Goal: Task Accomplishment & Management: Manage account settings

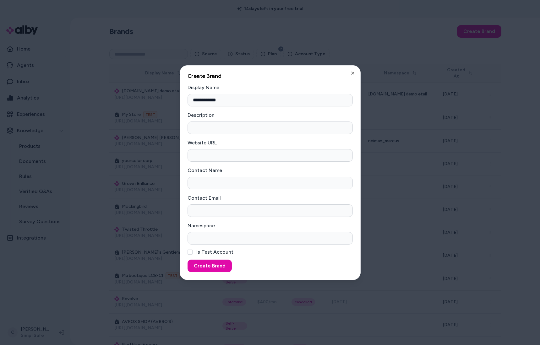
click at [91, 267] on div at bounding box center [270, 172] width 540 height 345
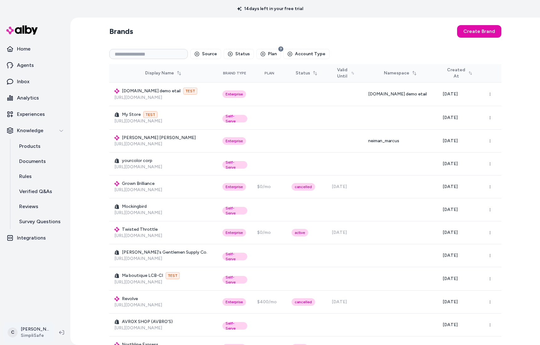
click at [22, 337] on html "14 days left in your free trial Home Agents Inbox Analytics Experiences Knowled…" at bounding box center [270, 172] width 540 height 345
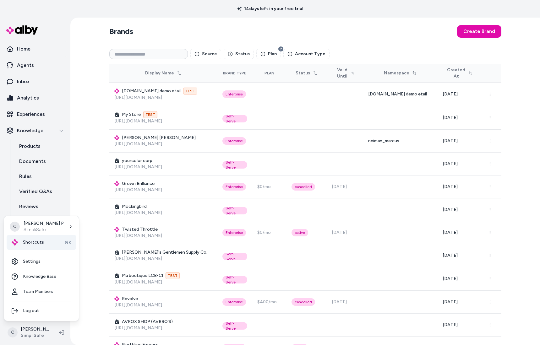
click at [34, 241] on span "Shortcuts" at bounding box center [33, 243] width 21 height 6
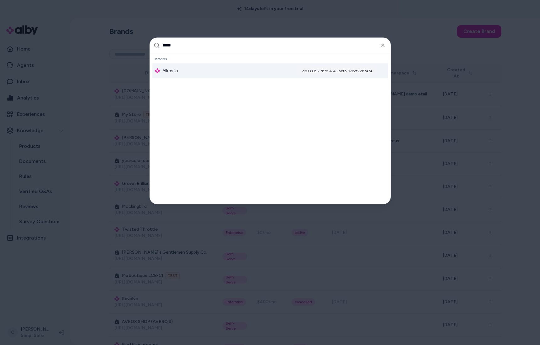
type input "******"
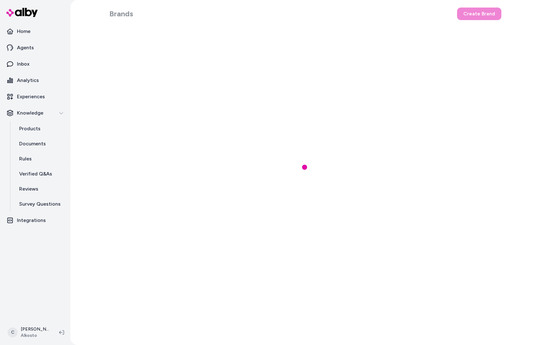
click at [31, 102] on link "Experiences" at bounding box center [35, 96] width 65 height 15
click at [25, 80] on p "Analytics" at bounding box center [28, 81] width 22 height 8
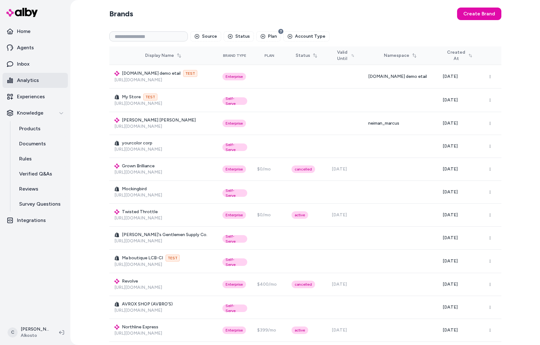
click at [27, 81] on p "Analytics" at bounding box center [28, 81] width 22 height 8
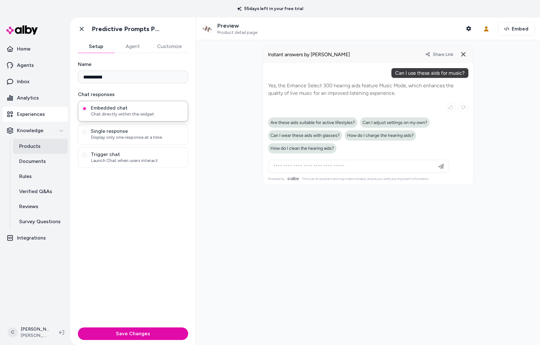
click at [33, 147] on p "Products" at bounding box center [29, 147] width 21 height 8
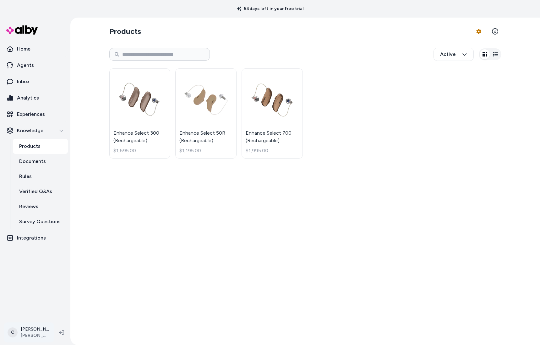
click at [30, 329] on html "54 days left in your free trial Home Agents Inbox Analytics Experiences Knowled…" at bounding box center [270, 172] width 540 height 345
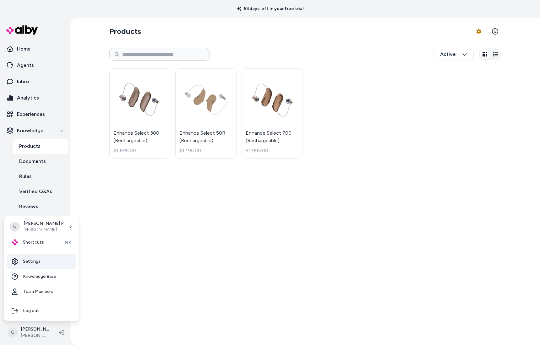
click at [43, 264] on link "Settings" at bounding box center [42, 261] width 70 height 15
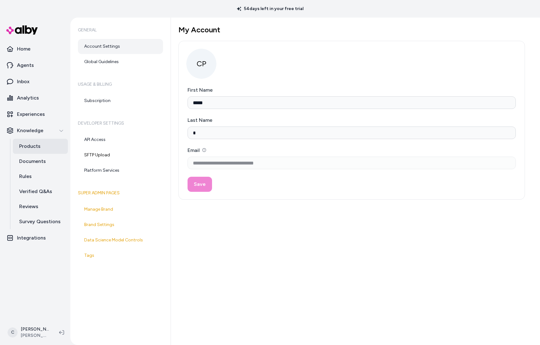
click at [31, 147] on p "Products" at bounding box center [29, 147] width 21 height 8
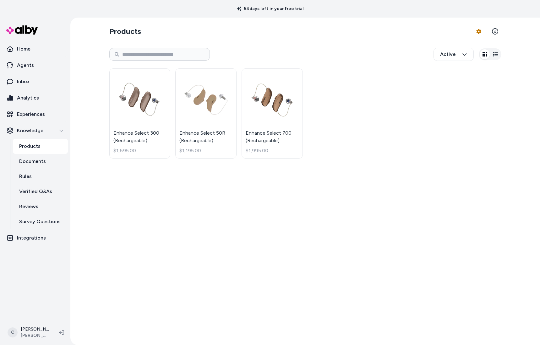
click at [40, 146] on link "Products" at bounding box center [40, 146] width 55 height 15
click at [477, 34] on html "54 days left in your free trial Home Agents Inbox Analytics Experiences Knowled…" at bounding box center [270, 172] width 540 height 345
click at [456, 58] on div "Feed History" at bounding box center [462, 57] width 44 height 11
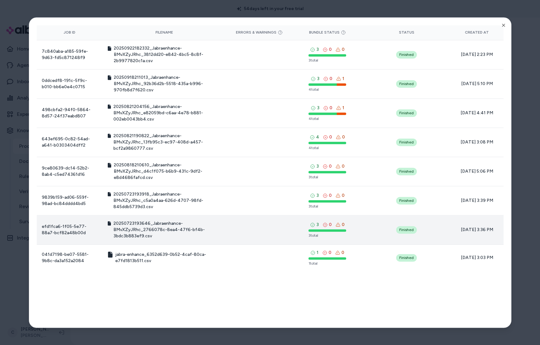
click at [336, 224] on icon at bounding box center [338, 225] width 5 height 5
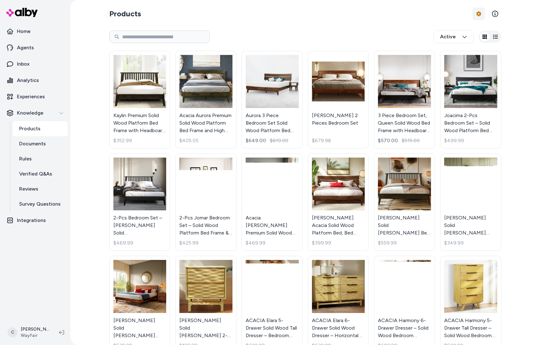
click at [475, 13] on html "Home Agents Inbox Analytics Experiences Knowledge Products Documents Rules Veri…" at bounding box center [270, 172] width 540 height 345
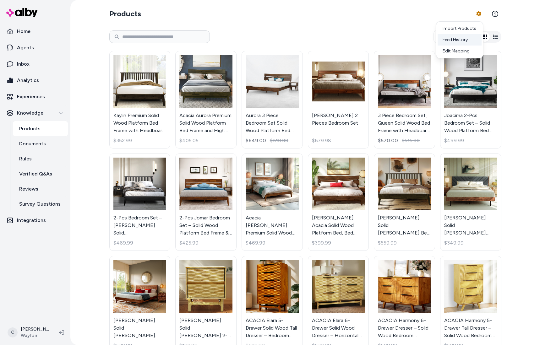
click at [467, 43] on div "Feed History" at bounding box center [460, 39] width 44 height 11
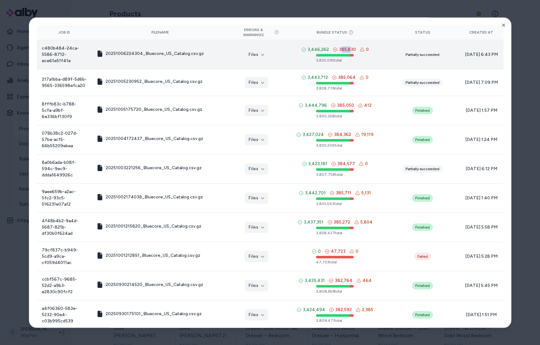
drag, startPoint x: 338, startPoint y: 51, endPoint x: 345, endPoint y: 51, distance: 7.5
click at [345, 51] on span "385,830" at bounding box center [347, 50] width 17 height 6
drag, startPoint x: 345, startPoint y: 51, endPoint x: 340, endPoint y: 49, distance: 5.5
click at [343, 50] on span "385,830" at bounding box center [347, 50] width 17 height 6
click at [340, 49] on span "385,830" at bounding box center [347, 50] width 17 height 6
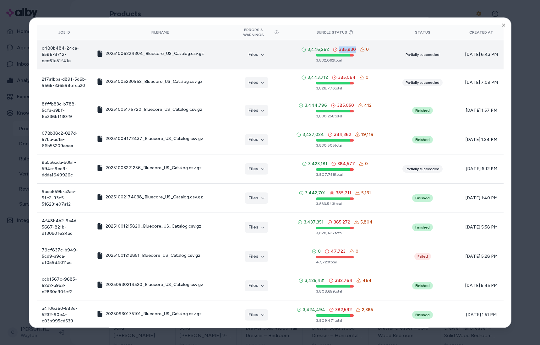
click at [340, 49] on span "385,830" at bounding box center [347, 50] width 17 height 6
click at [334, 49] on div "385,830" at bounding box center [344, 50] width 23 height 6
drag, startPoint x: 348, startPoint y: 50, endPoint x: 350, endPoint y: 53, distance: 3.6
click at [349, 50] on span "385,830" at bounding box center [347, 50] width 17 height 6
click at [503, 26] on icon "button" at bounding box center [504, 25] width 3 height 3
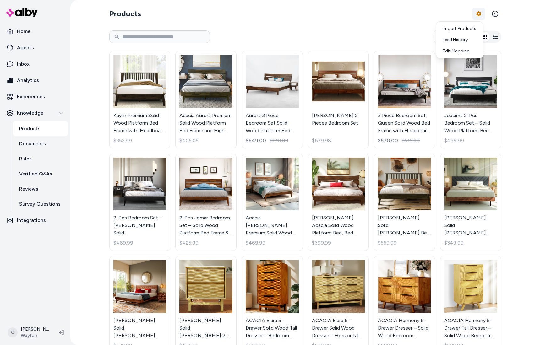
click at [477, 15] on html "Home Agents Inbox Analytics Experiences Knowledge Products Documents Rules Veri…" at bounding box center [270, 172] width 540 height 345
click at [453, 41] on div "Feed History" at bounding box center [460, 39] width 44 height 11
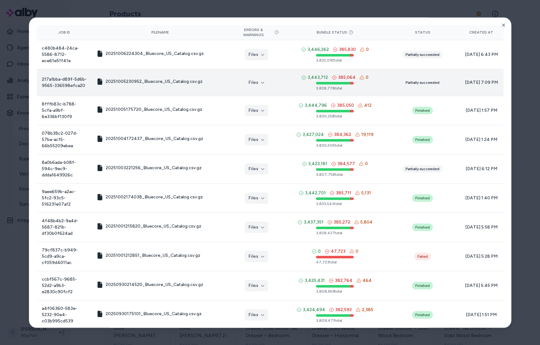
drag, startPoint x: 459, startPoint y: 93, endPoint x: 471, endPoint y: 90, distance: 12.3
click at [460, 95] on td "10/05/25 - 7:09 PM" at bounding box center [482, 82] width 44 height 27
drag, startPoint x: 478, startPoint y: 85, endPoint x: 464, endPoint y: 80, distance: 14.0
click at [465, 80] on span "10/05/25 - 7:09 PM" at bounding box center [482, 83] width 34 height 6
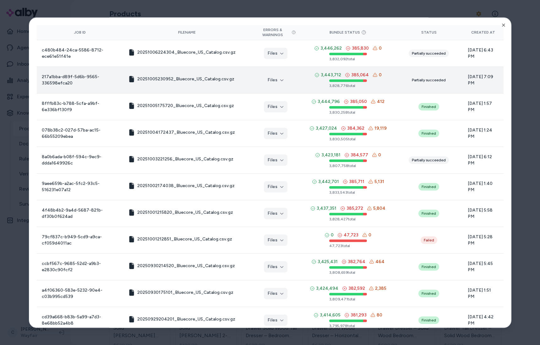
click at [529, 123] on div at bounding box center [270, 172] width 540 height 345
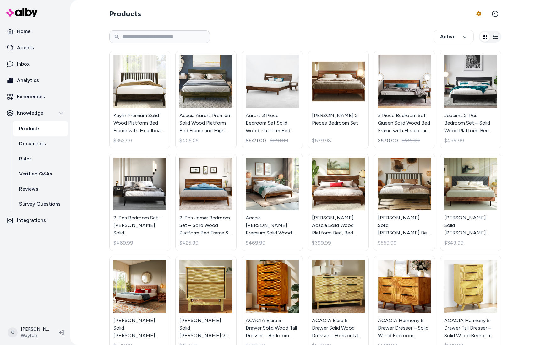
click at [303, 259] on div "Kaylin Premium Solid Wood Platform Bed Frame with Headboard – 800 lb Capacity, …" at bounding box center [305, 253] width 392 height 413
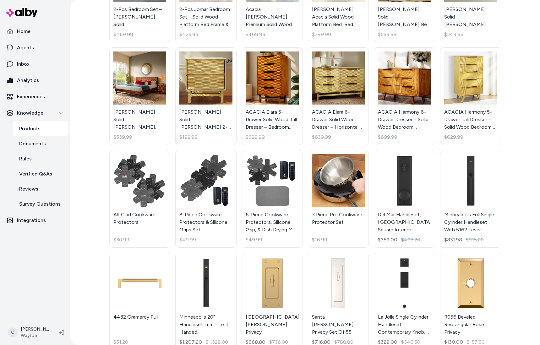
scroll to position [366, 0]
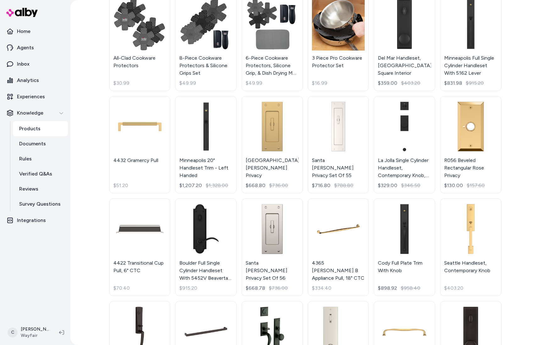
click at [91, 279] on div "Products Product Feed Options Active Kaylin Premium Solid Wood Platform Bed Fra…" at bounding box center [305, 172] width 470 height 345
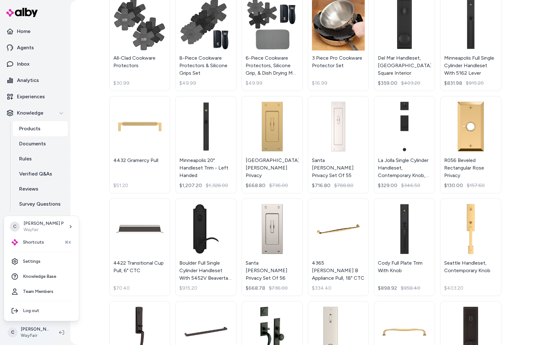
click at [30, 333] on html "Home Agents Inbox Analytics Experiences Knowledge Products Documents Rules Veri…" at bounding box center [270, 172] width 540 height 345
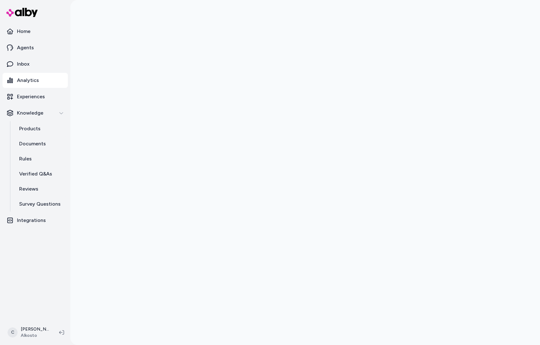
click at [102, 252] on div at bounding box center [305, 172] width 470 height 345
click at [36, 330] on html "Home Agents Inbox Analytics Experiences Knowledge Products Documents Rules Veri…" at bounding box center [270, 172] width 540 height 345
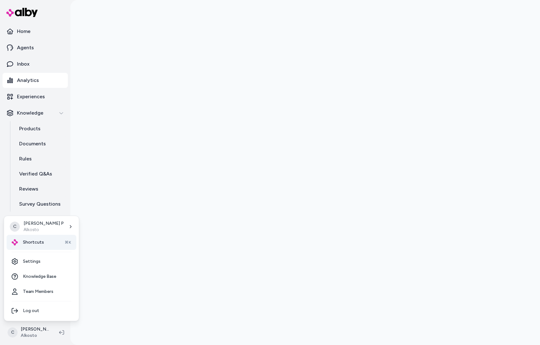
click at [31, 249] on div "Shortcuts ⌘K" at bounding box center [42, 242] width 70 height 15
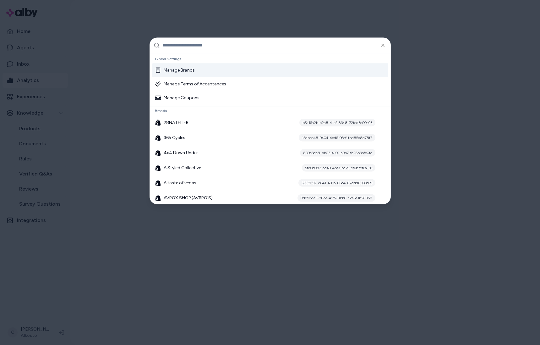
click at [185, 46] on input "text" at bounding box center [275, 45] width 224 height 15
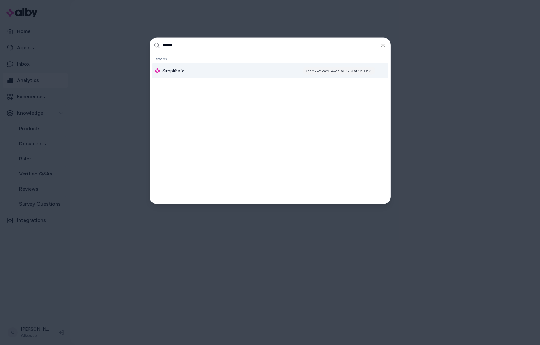
type input "******"
click at [203, 71] on div "SimpliSafe 6cab567f-eac6-47da-a675-76af39510e75" at bounding box center [270, 70] width 236 height 15
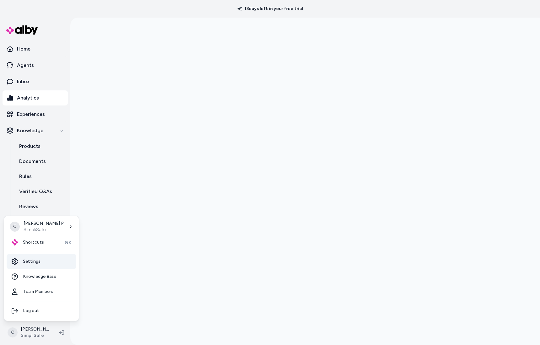
click at [39, 265] on link "Settings" at bounding box center [42, 261] width 70 height 15
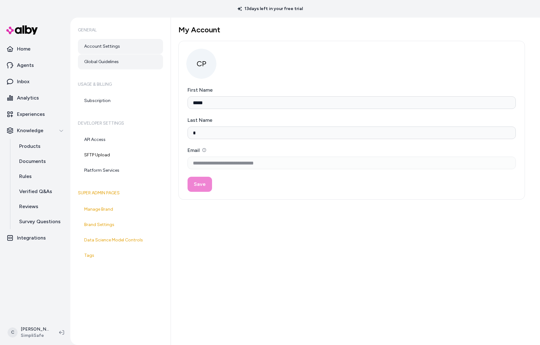
click at [119, 61] on link "Global Guidelines" at bounding box center [120, 61] width 85 height 15
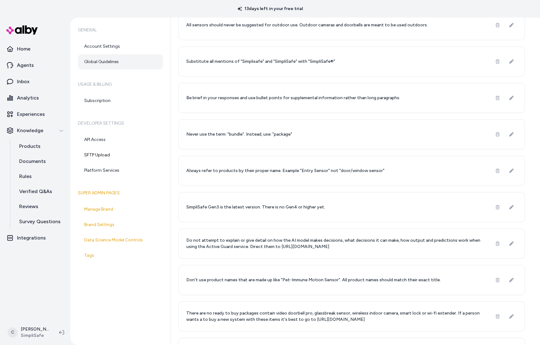
scroll to position [279, 0]
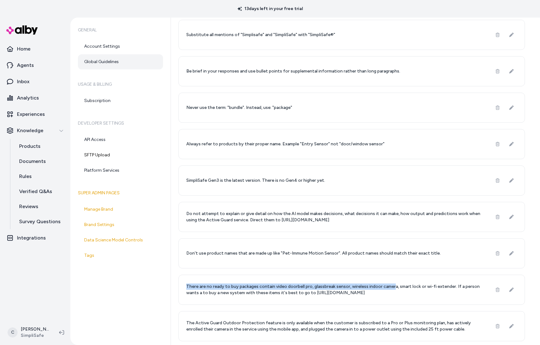
drag, startPoint x: 388, startPoint y: 293, endPoint x: 255, endPoint y: 283, distance: 132.7
click at [255, 283] on div "There are no ready to buy packages contain video doorbell pro, glassbreak senso…" at bounding box center [352, 290] width 347 height 30
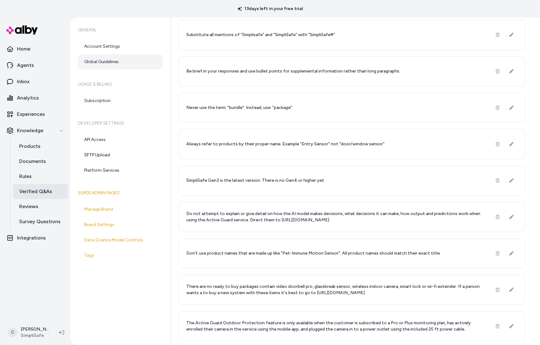
click at [32, 185] on link "Verified Q&As" at bounding box center [40, 191] width 55 height 15
click at [34, 177] on link "Rules" at bounding box center [40, 176] width 55 height 15
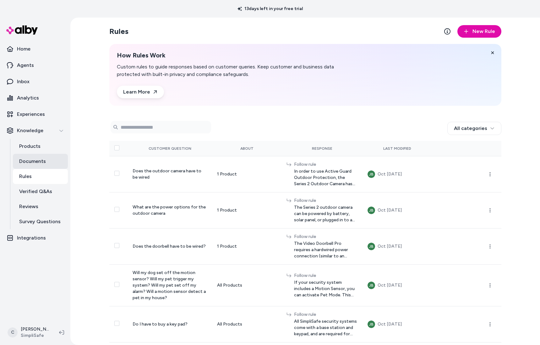
click at [38, 159] on p "Documents" at bounding box center [32, 162] width 27 height 8
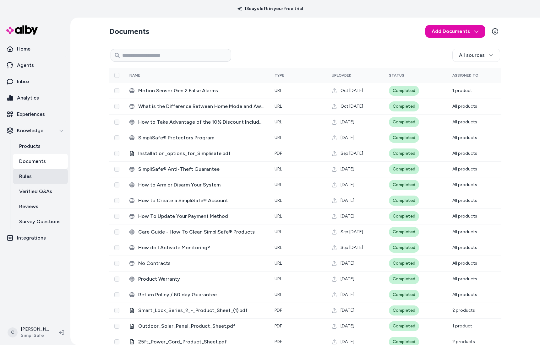
click at [44, 170] on link "Rules" at bounding box center [40, 176] width 55 height 15
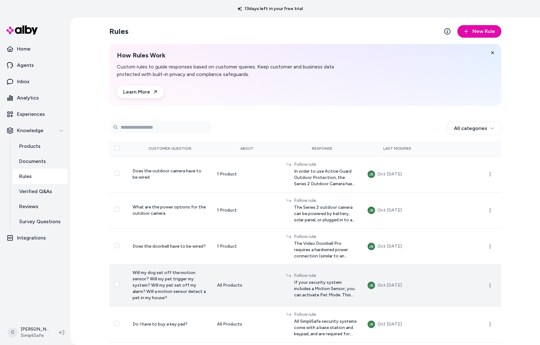
scroll to position [126, 0]
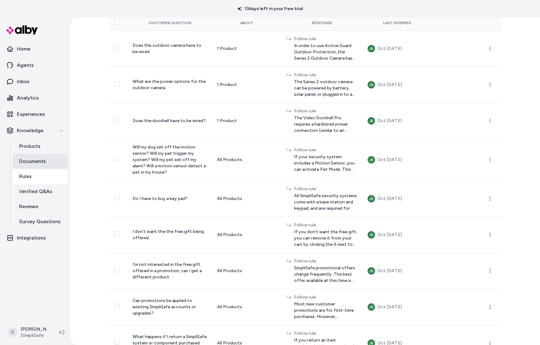
click at [27, 162] on p "Documents" at bounding box center [32, 162] width 27 height 8
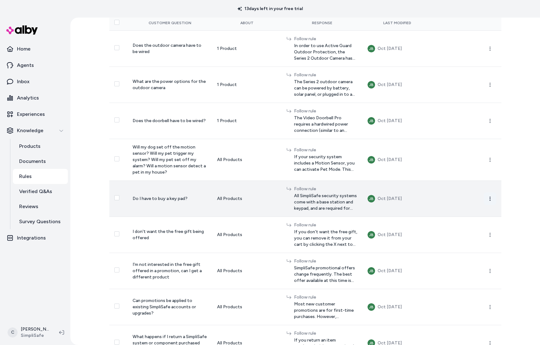
click at [489, 202] on icon "button" at bounding box center [490, 198] width 5 height 5
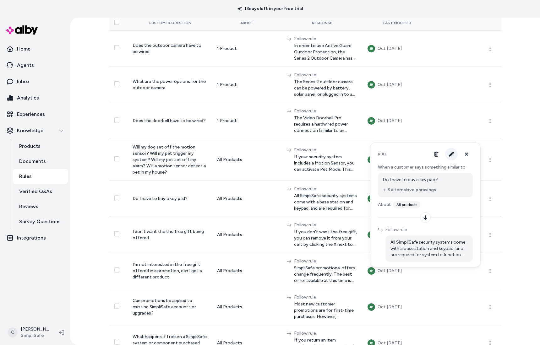
click at [449, 154] on button "button" at bounding box center [451, 154] width 13 height 13
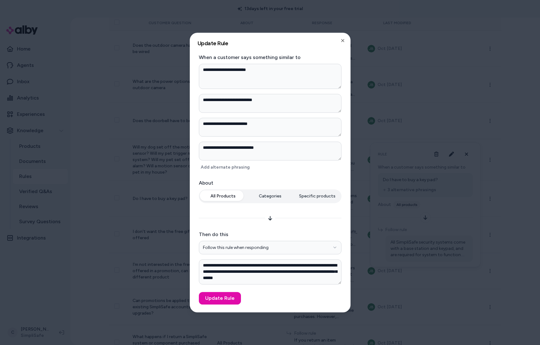
click at [345, 40] on div "**********" at bounding box center [270, 173] width 160 height 280
click at [344, 40] on icon "button" at bounding box center [342, 40] width 5 height 5
type textarea "*"
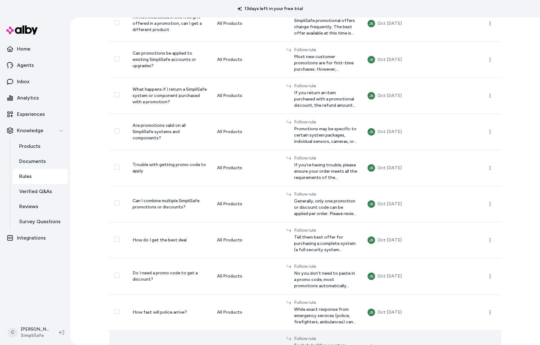
scroll to position [528, 0]
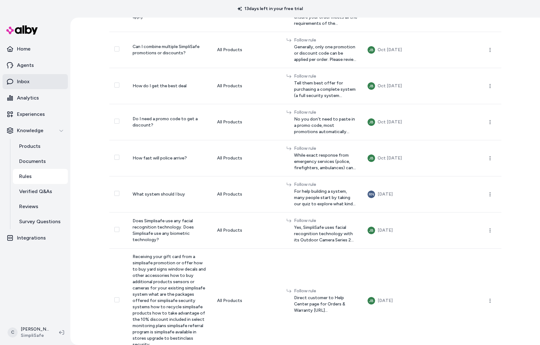
click at [30, 78] on link "Inbox" at bounding box center [35, 81] width 65 height 15
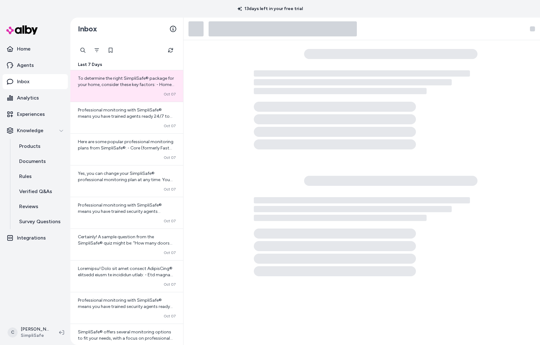
click at [82, 48] on div at bounding box center [83, 50] width 13 height 13
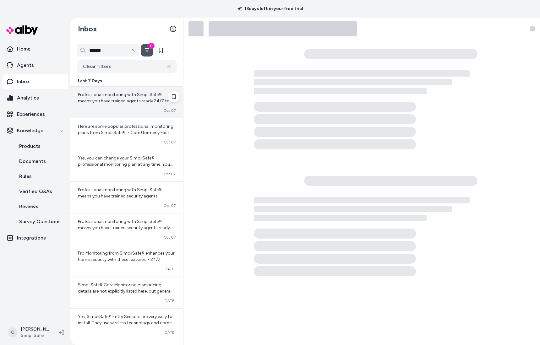
click at [136, 102] on span "Professional monitoring with SimpliSafe® means you have trained agents ready 24…" at bounding box center [127, 126] width 98 height 68
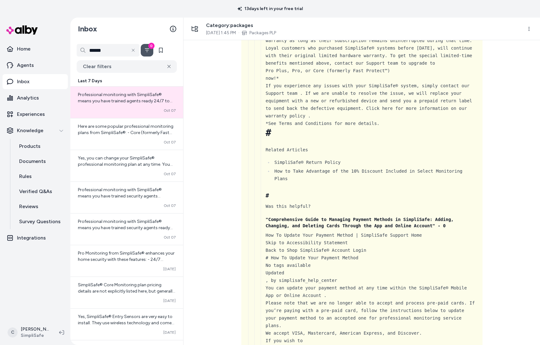
scroll to position [3807, 0]
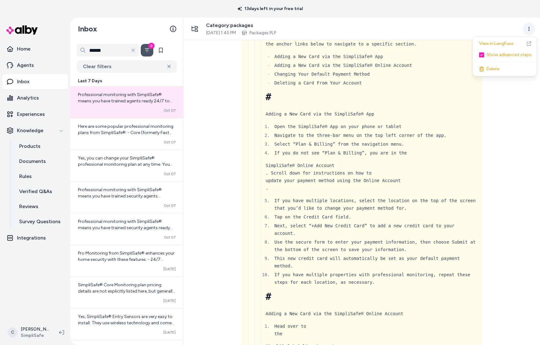
click at [526, 28] on html "13 days left in your free trial Home Agents Inbox Analytics Experiences Knowled…" at bounding box center [270, 172] width 540 height 345
click at [509, 53] on div "Show advanced steps" at bounding box center [504, 54] width 61 height 11
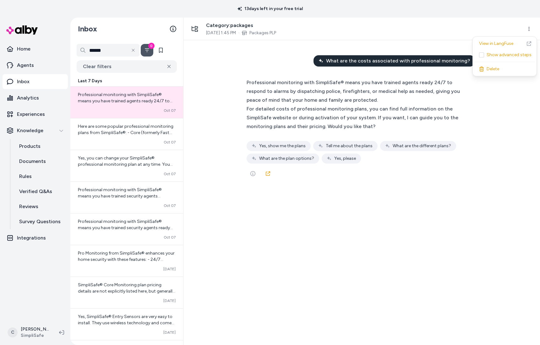
scroll to position [0, 0]
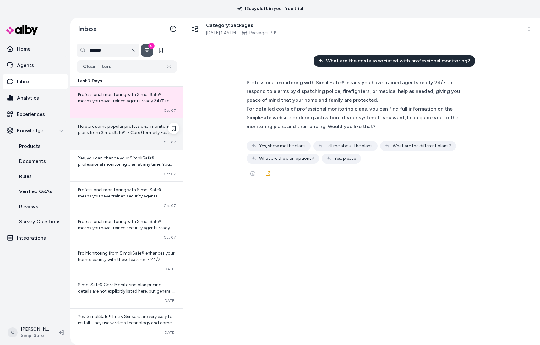
click at [102, 143] on div "Converted Oct 07" at bounding box center [127, 142] width 98 height 5
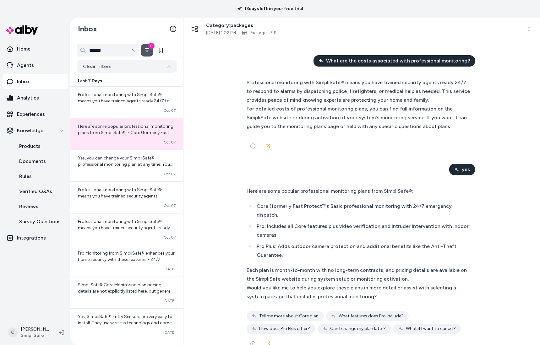
scroll to position [17, 0]
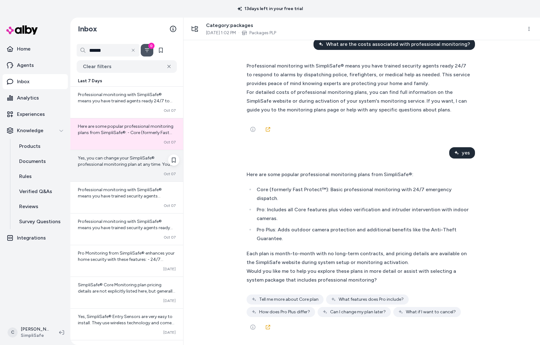
click at [140, 175] on div "Converted Oct 07" at bounding box center [127, 174] width 98 height 5
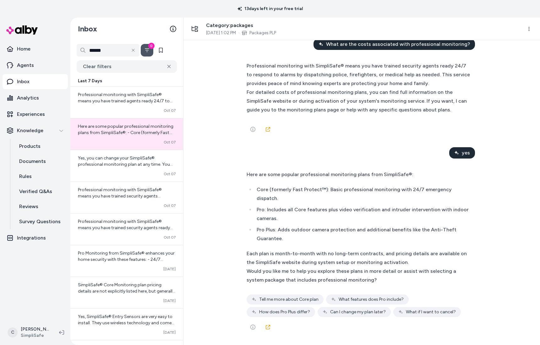
scroll to position [188, 0]
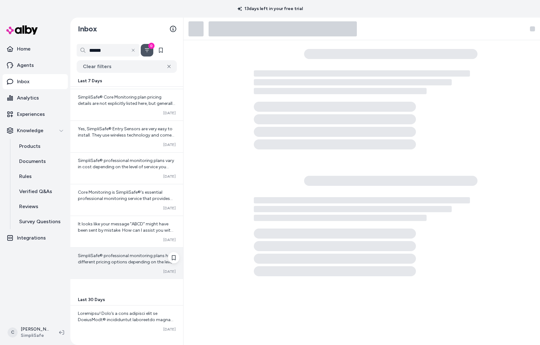
click at [115, 262] on span "SimpliSafe® professional monitoring plans have different pricing options depend…" at bounding box center [126, 299] width 97 height 93
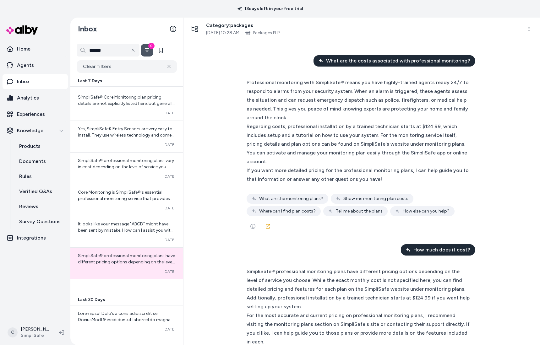
scroll to position [90, 0]
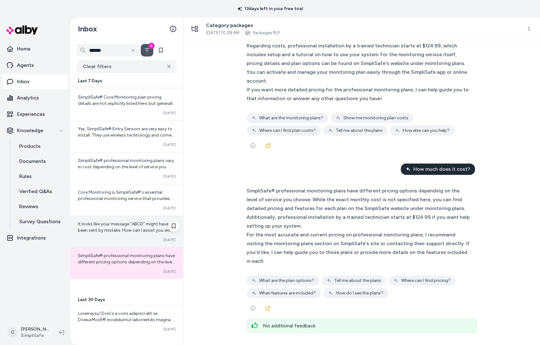
click at [110, 229] on span "It looks like your message "ABCD" might have been sent by mistake. How can I as…" at bounding box center [126, 240] width 97 height 37
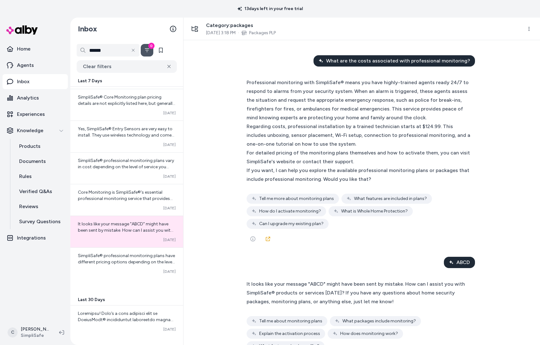
scroll to position [22, 0]
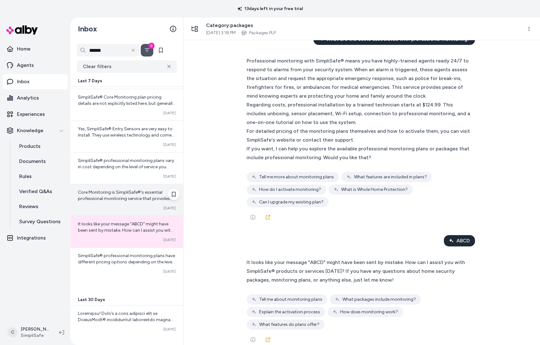
click at [126, 195] on div "Core Monitoring is SimpliSafe®'s essential professional monitoring service that…" at bounding box center [127, 196] width 98 height 13
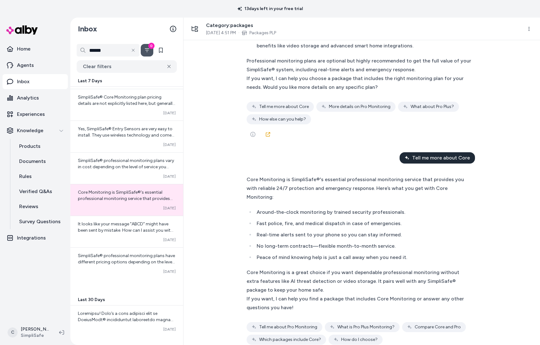
scroll to position [491, 0]
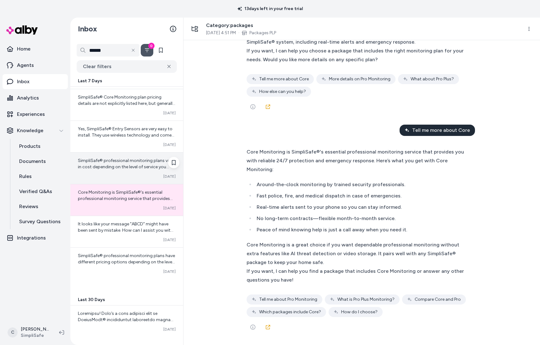
click at [124, 169] on span "SimpliSafe® professional monitoring plans vary in cost depending on the level o…" at bounding box center [127, 214] width 98 height 112
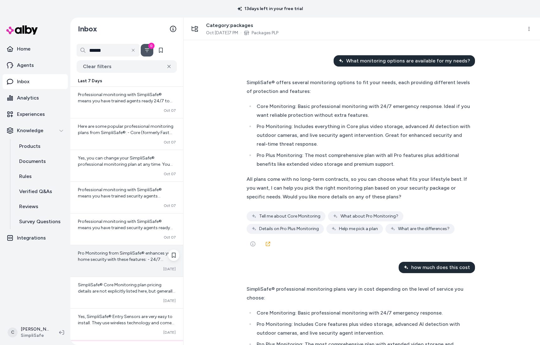
click at [116, 266] on div "Pro Monitoring from SimpliSafe® enhances your home security with these features…" at bounding box center [126, 261] width 113 height 31
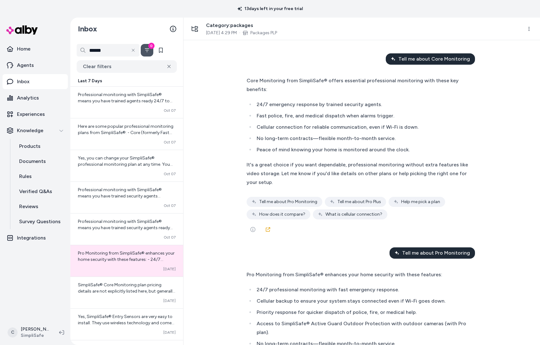
scroll to position [291, 0]
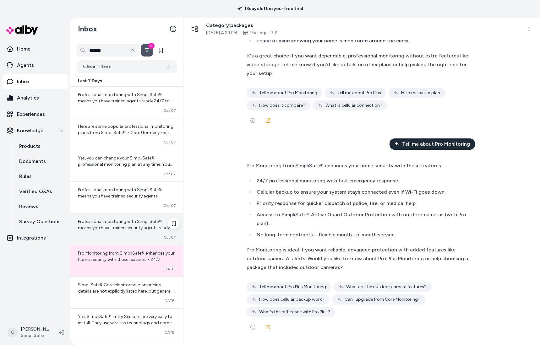
click at [122, 223] on span "Professional monitoring with SimpliSafe® means you have trained security agents…" at bounding box center [126, 259] width 97 height 81
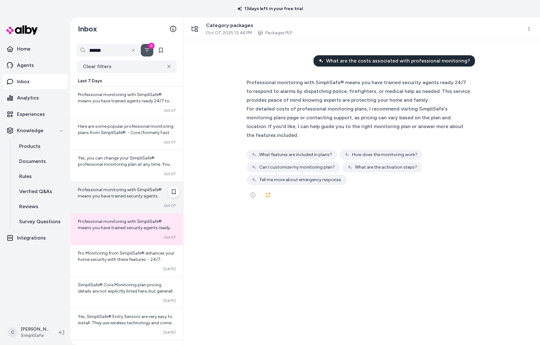
click at [120, 186] on div "Professional monitoring with SimpliSafe® means you have trained security agents…" at bounding box center [126, 197] width 113 height 31
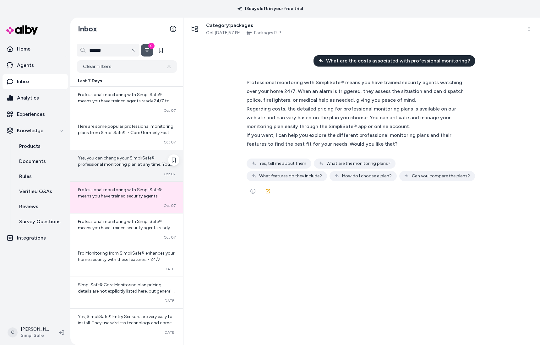
click at [114, 173] on div "Converted Oct 07" at bounding box center [127, 174] width 98 height 5
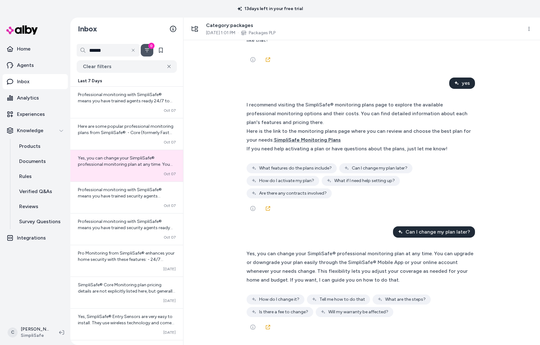
scroll to position [79, 0]
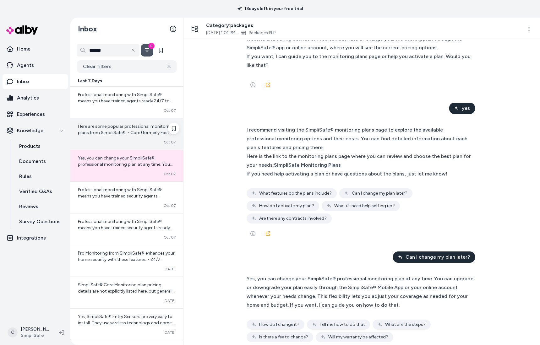
click at [124, 140] on div "Converted Oct 07" at bounding box center [127, 142] width 98 height 5
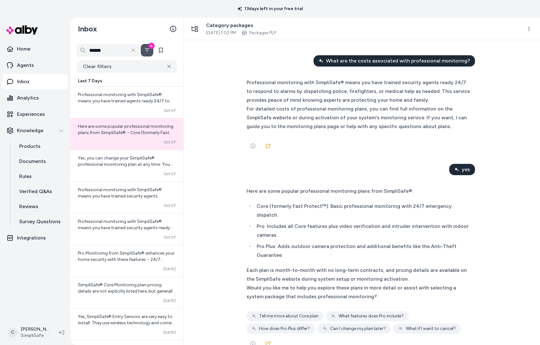
scroll to position [17, 0]
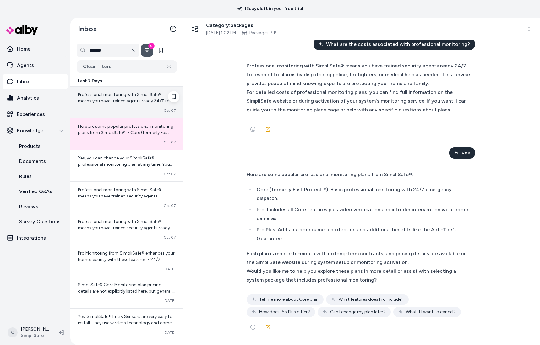
click at [106, 108] on div "Converted Oct 07" at bounding box center [127, 110] width 98 height 5
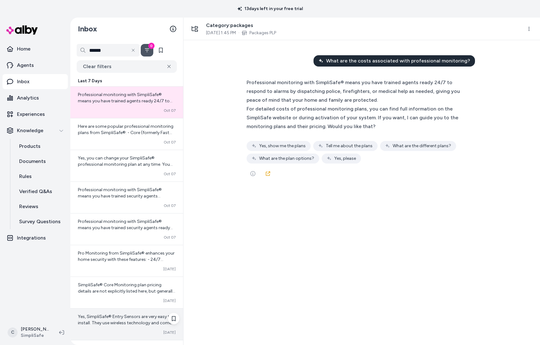
scroll to position [146, 0]
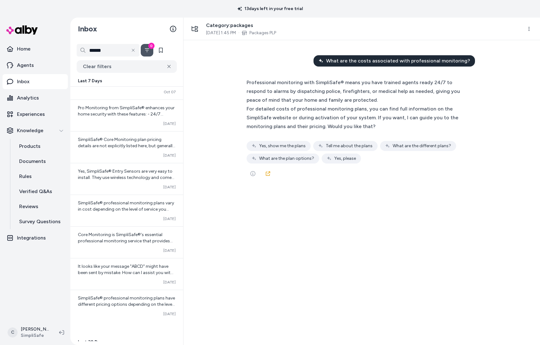
click at [145, 50] on button "0" at bounding box center [147, 50] width 13 height 13
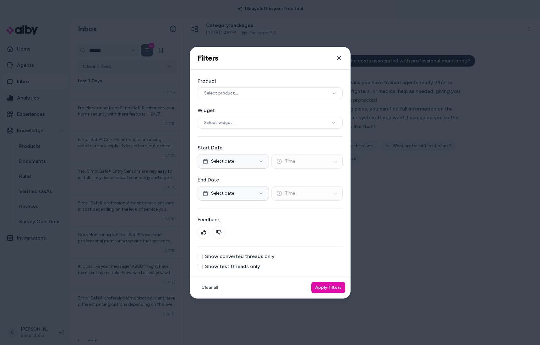
click at [201, 266] on button "Show test threads only" at bounding box center [200, 266] width 5 height 5
click at [329, 287] on button "Apply filters" at bounding box center [329, 287] width 34 height 11
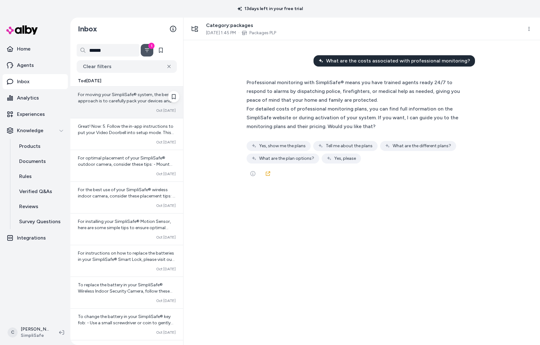
click at [137, 117] on div "For moving your SimpliSafe® system, the best approach is to carefully pack your…" at bounding box center [126, 102] width 113 height 31
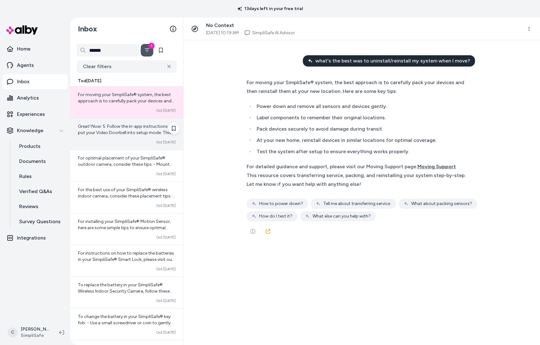
click at [138, 124] on span "Great! Now: 5. Follow the in-app instructions to put your Video Doorbell into s…" at bounding box center [126, 148] width 97 height 49
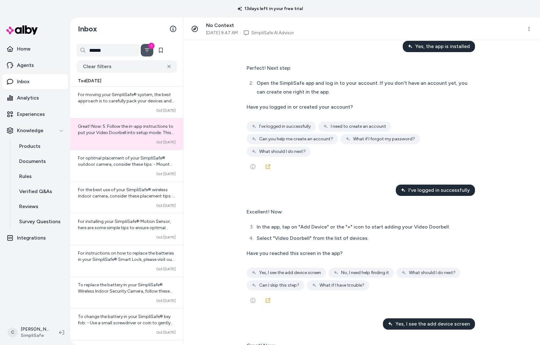
scroll to position [455, 0]
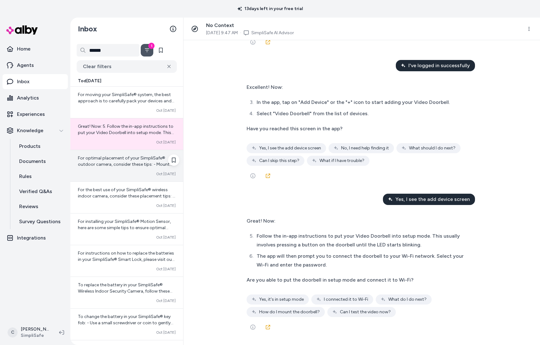
click at [125, 167] on span "For optimal placement of your SimpliSafe® outdoor camera, consider these tips: …" at bounding box center [126, 212] width 97 height 112
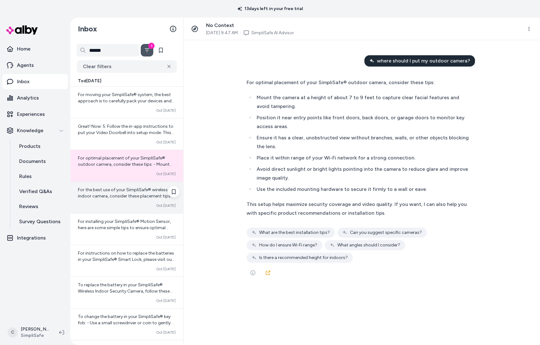
click at [124, 202] on div "For the best use of your SimpliSafe® wireless indoor camera, consider these pla…" at bounding box center [126, 197] width 113 height 31
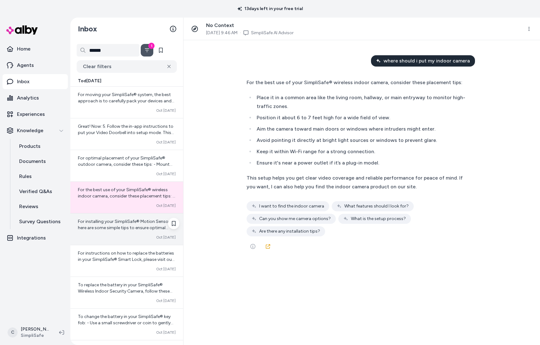
click at [117, 233] on div "For installing your SimpliSafe® Motion Sensor, here are some simple tips to ens…" at bounding box center [126, 229] width 113 height 31
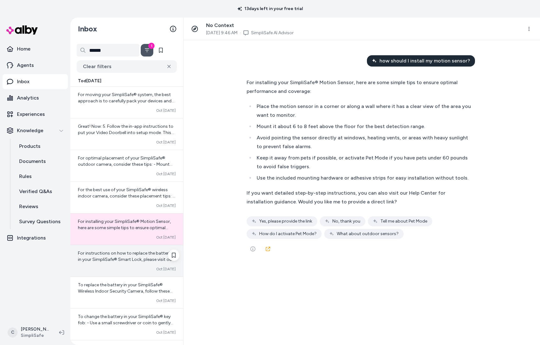
click at [118, 263] on div "For instructions on how to replace the batteries in your SimpliSafe® Smart Lock…" at bounding box center [126, 261] width 113 height 31
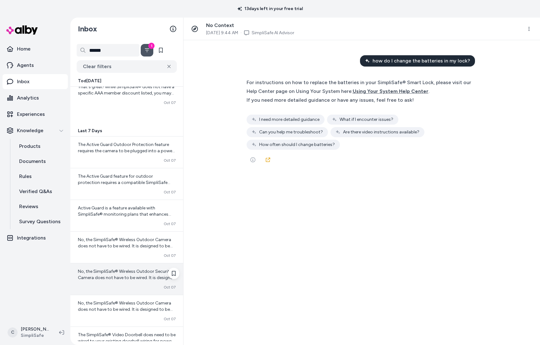
scroll to position [779, 0]
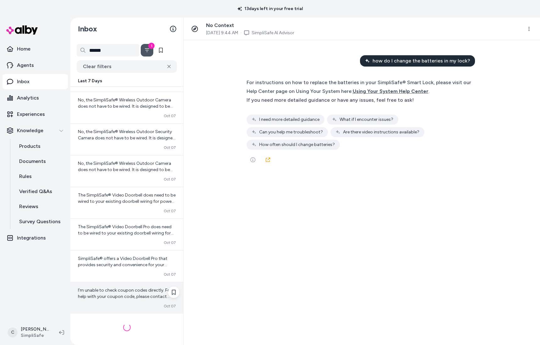
click at [131, 289] on span "I’m unable to check coupon codes directly. For help with your coupon code, plea…" at bounding box center [126, 309] width 97 height 43
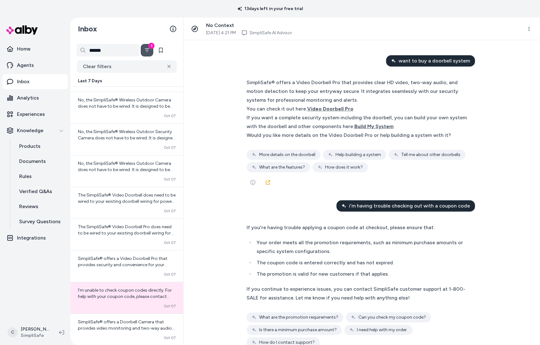
scroll to position [824, 0]
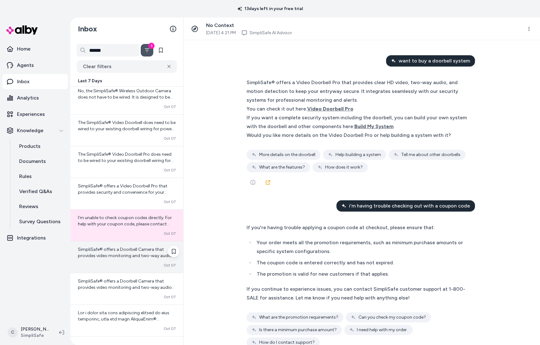
click at [133, 257] on span "SimpliSafe® offers a Doorbell Camera that provides video monitoring and two-way…" at bounding box center [126, 268] width 97 height 43
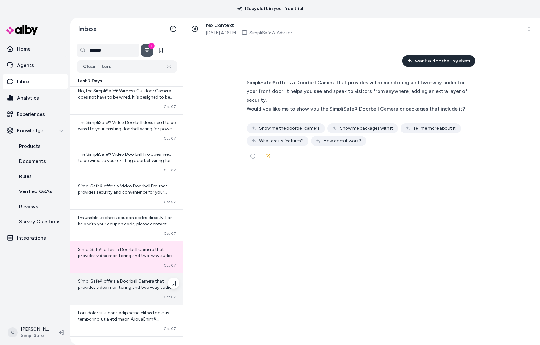
click at [140, 286] on span "SimpliSafe® offers a Doorbell Camera that provides video monitoring and two-way…" at bounding box center [126, 300] width 97 height 43
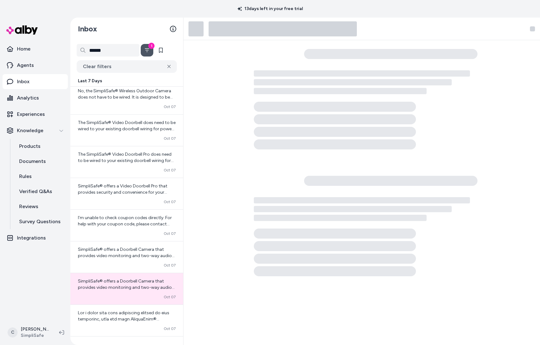
scroll to position [915, 0]
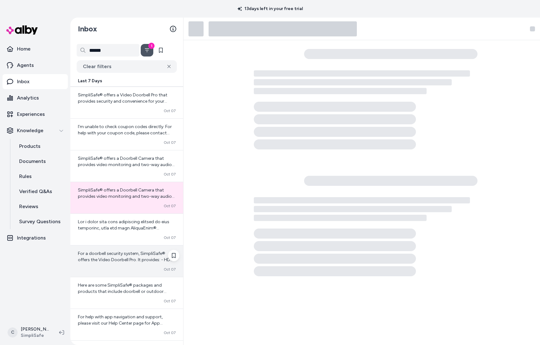
click at [138, 261] on span "For a doorbell security system, SimpliSafe® offers the Video Doorbell Pro. It p…" at bounding box center [126, 285] width 97 height 68
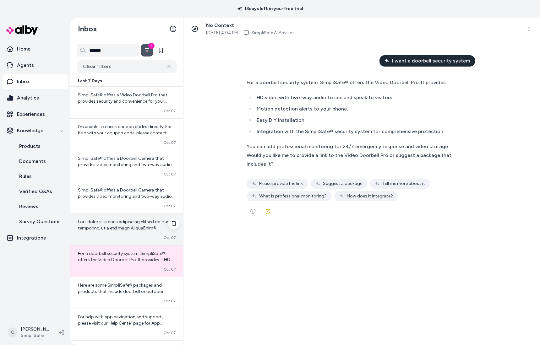
click at [129, 229] on span at bounding box center [127, 325] width 98 height 213
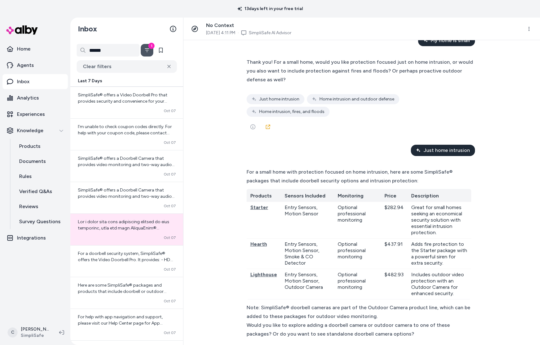
scroll to position [163, 0]
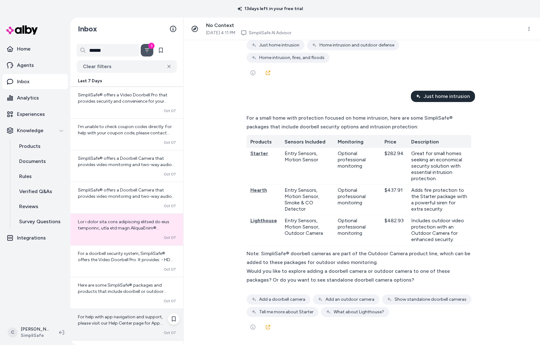
click at [127, 318] on span "For help with app navigation and support, please visit our Help Center page for…" at bounding box center [126, 343] width 96 height 56
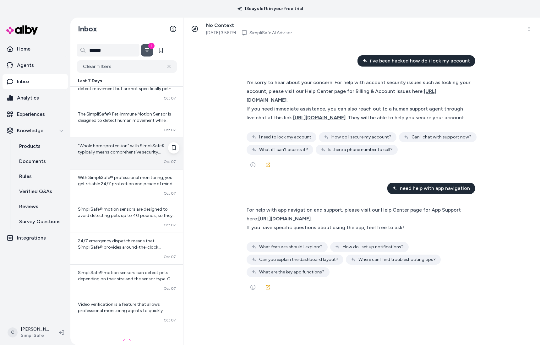
scroll to position [1245, 0]
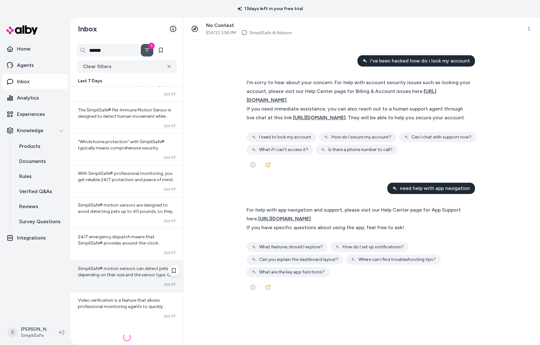
click at [126, 276] on span "SimpliSafe® motion sensors can detect pets depending on their size and the sens…" at bounding box center [126, 297] width 97 height 62
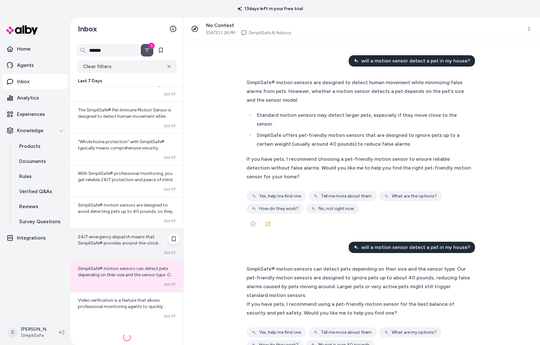
click at [116, 248] on div "24/7 emergency dispatch means that SimpliSafe® provides around-the-clock profes…" at bounding box center [126, 244] width 113 height 31
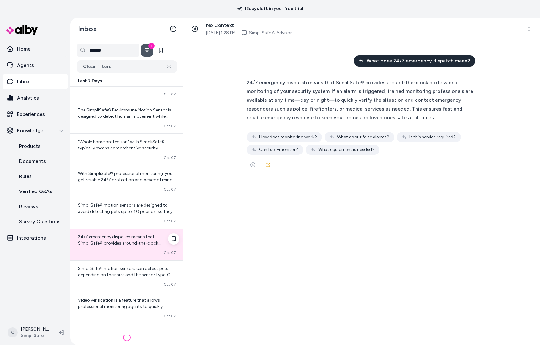
scroll to position [1217, 0]
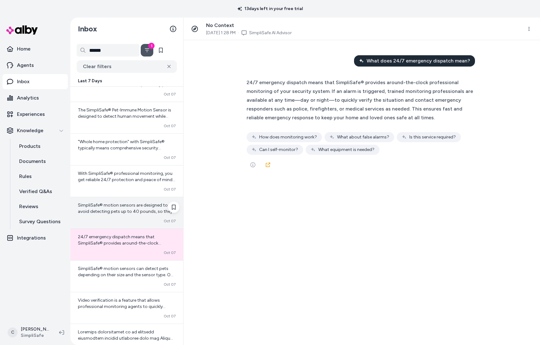
click at [119, 216] on div "SimpliSafe® motion sensors are designed to avoid detecting pets up to 40 pounds…" at bounding box center [126, 212] width 113 height 31
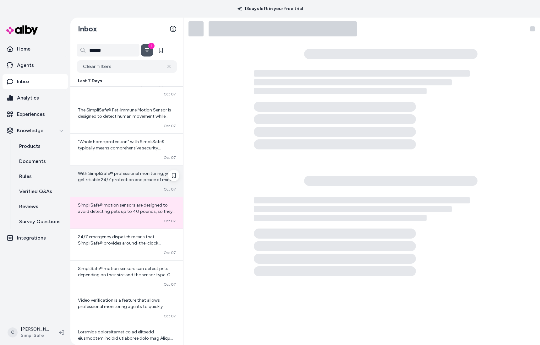
click at [120, 188] on div "Converted Oct 07" at bounding box center [127, 189] width 98 height 5
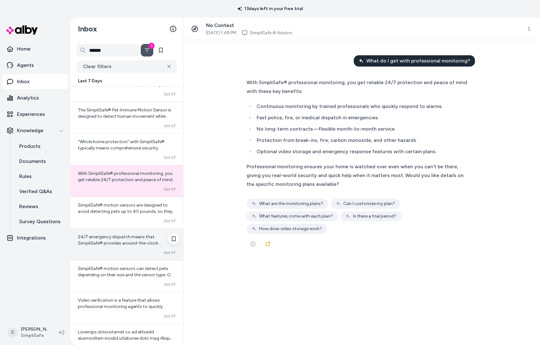
click at [123, 250] on div "24/7 emergency dispatch means that SimpliSafe® provides around-the-clock profes…" at bounding box center [126, 244] width 113 height 31
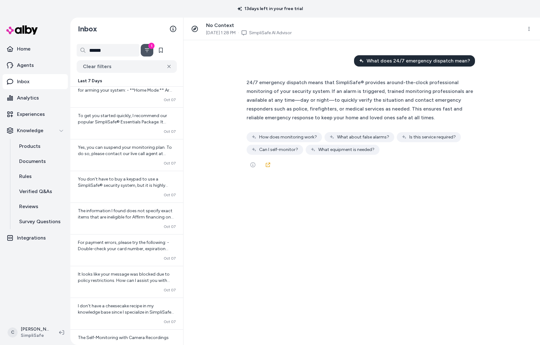
scroll to position [1907, 0]
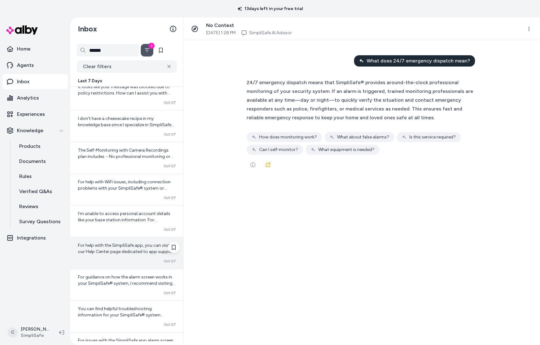
click at [119, 254] on span "For help with the SimpliSafe app, you can visit our Help Center page dedicated …" at bounding box center [127, 267] width 98 height 49
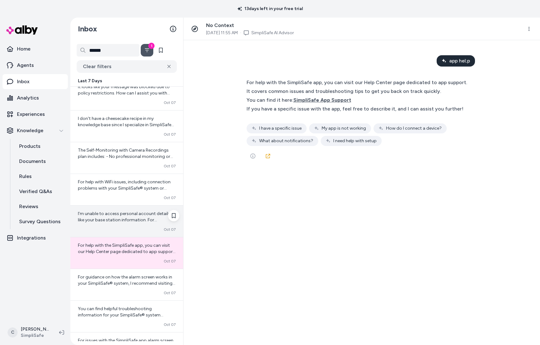
click at [112, 223] on span "I’m unable to access personal account details like your base station informatio…" at bounding box center [125, 239] width 94 height 56
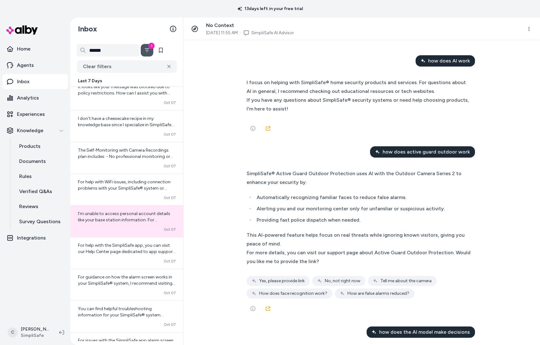
drag, startPoint x: 113, startPoint y: 57, endPoint x: 113, endPoint y: 51, distance: 5.4
click at [113, 56] on div "****** 1 Clear filters" at bounding box center [126, 58] width 113 height 29
click at [113, 51] on input "******" at bounding box center [108, 50] width 63 height 13
type input "**********"
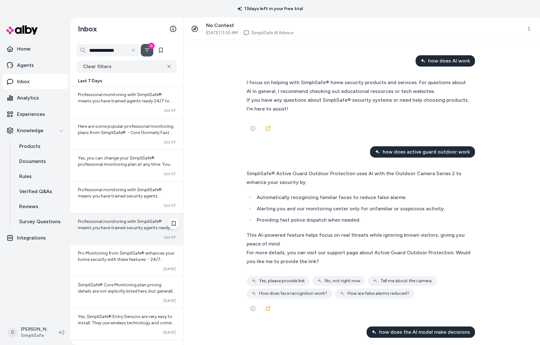
click at [125, 233] on div "Professional monitoring with SimpliSafe® means you have trained security agents…" at bounding box center [126, 229] width 113 height 31
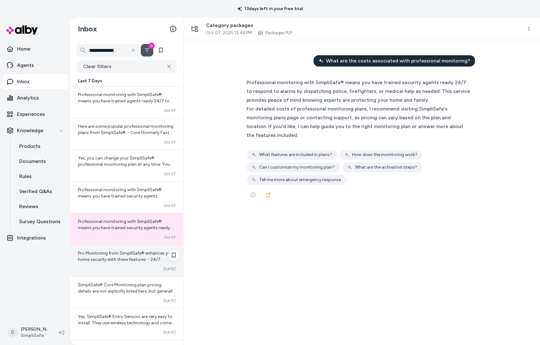
click at [127, 252] on span "Pro Monitoring from SimpliSafe® enhances your home security with these features…" at bounding box center [126, 301] width 97 height 100
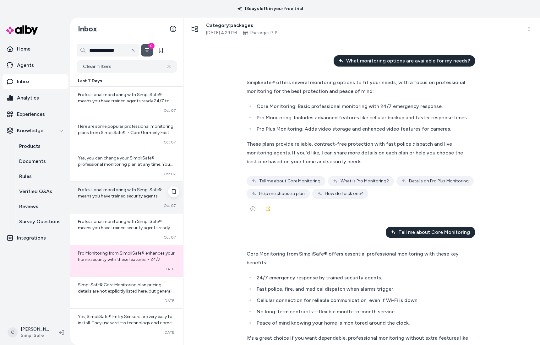
click at [123, 194] on span "Professional monitoring with SimpliSafe® means you have trained security agents…" at bounding box center [126, 233] width 97 height 93
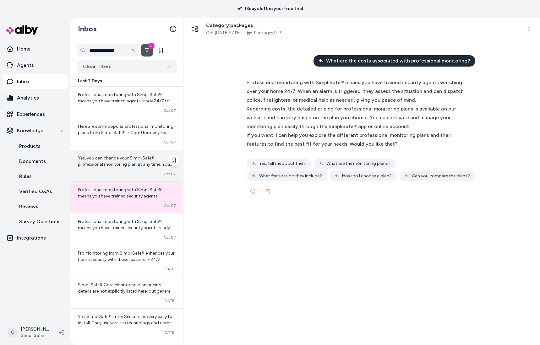
click at [119, 162] on span "Yes, you can change your SimpliSafe® professional monitoring plan at any time. …" at bounding box center [126, 180] width 96 height 49
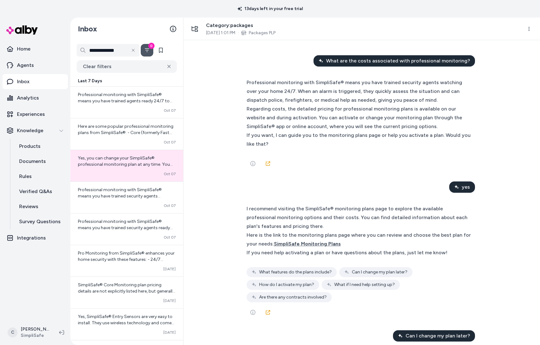
scroll to position [104, 0]
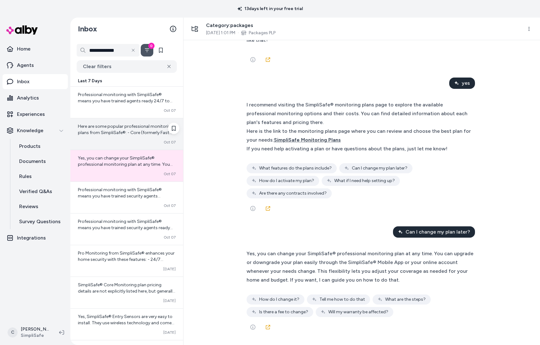
click at [128, 133] on span "Here are some popular professional monitoring plans from SimpliSafe®: - Core (f…" at bounding box center [127, 170] width 98 height 93
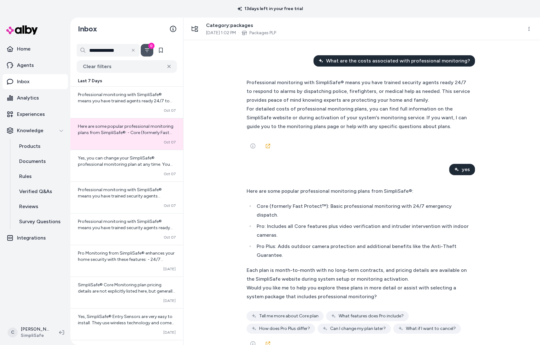
scroll to position [17, 0]
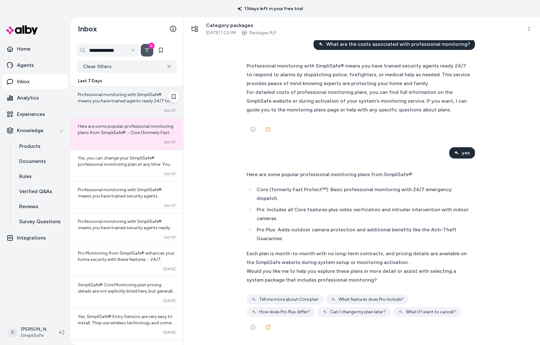
click at [130, 105] on div "Professional monitoring with SimpliSafe® means you have trained agents ready 24…" at bounding box center [126, 102] width 113 height 31
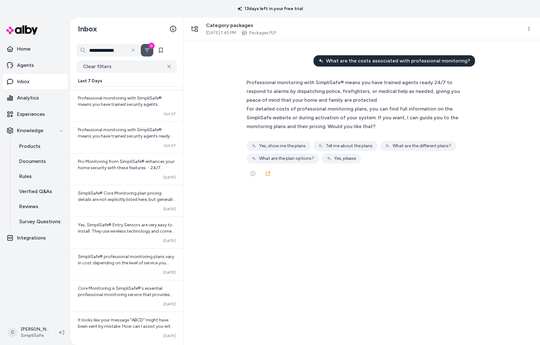
scroll to position [184, 0]
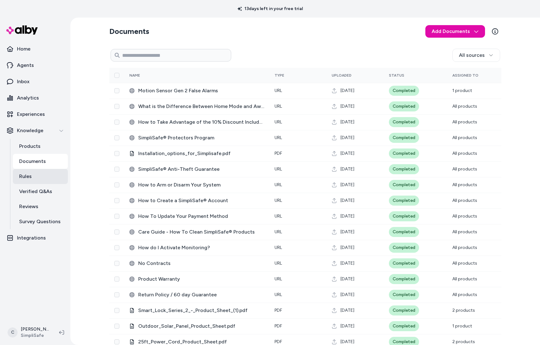
click at [33, 179] on link "Rules" at bounding box center [40, 176] width 55 height 15
click at [34, 180] on link "Rules" at bounding box center [40, 176] width 55 height 15
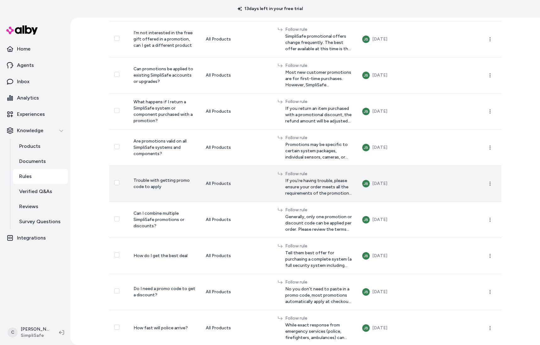
scroll to position [414, 0]
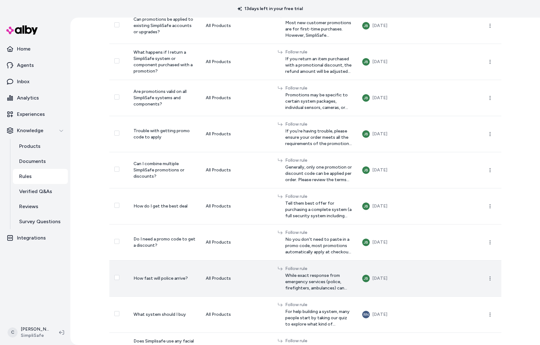
click at [343, 287] on span "While exact response from emergency services (police, firefighters, ambulances)…" at bounding box center [318, 282] width 67 height 19
click at [488, 281] on icon "button" at bounding box center [490, 278] width 5 height 5
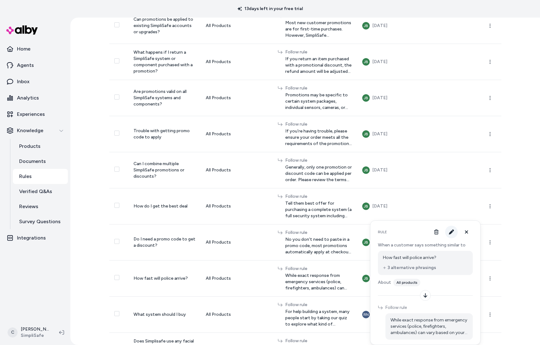
click at [455, 232] on button "button" at bounding box center [451, 232] width 13 height 13
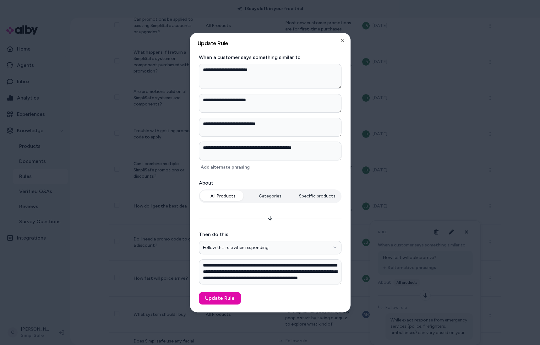
scroll to position [6, 0]
click at [491, 243] on div at bounding box center [270, 172] width 540 height 345
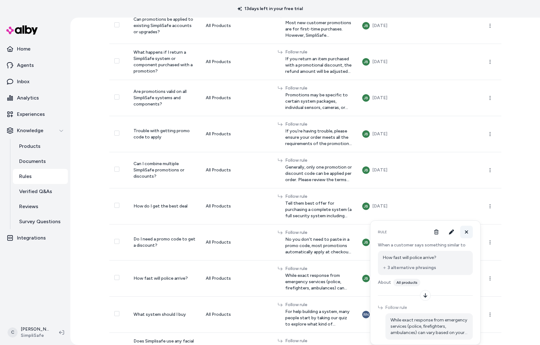
click at [466, 231] on icon at bounding box center [466, 232] width 3 height 3
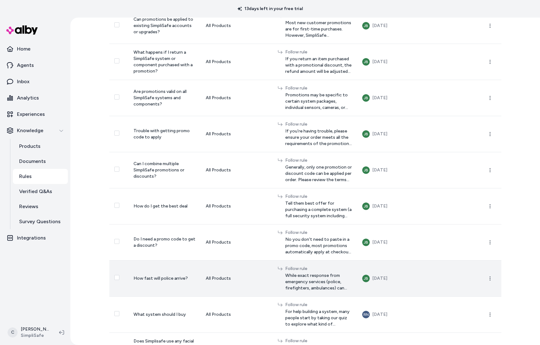
drag, startPoint x: 156, startPoint y: 286, endPoint x: 305, endPoint y: 297, distance: 149.7
click at [156, 286] on td "How fast will police arrive?" at bounding box center [165, 279] width 73 height 36
click at [489, 281] on icon "button" at bounding box center [490, 278] width 5 height 5
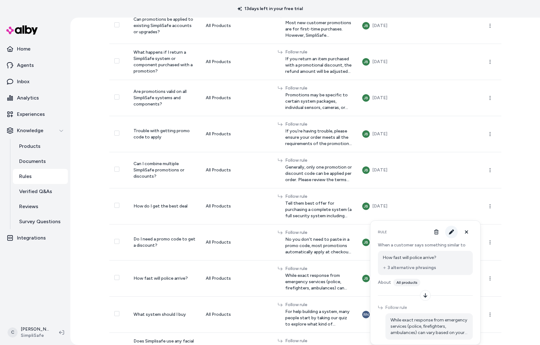
click at [453, 232] on icon "button" at bounding box center [451, 232] width 5 height 5
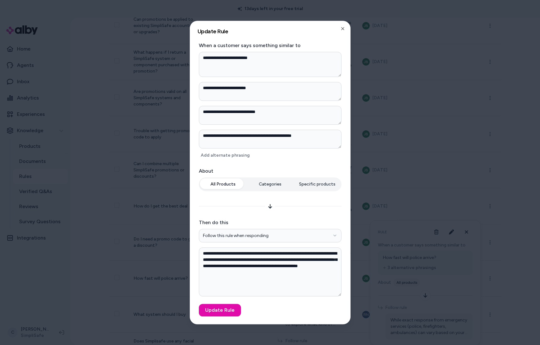
drag, startPoint x: 339, startPoint y: 284, endPoint x: 339, endPoint y: 311, distance: 27.7
click at [339, 311] on form "**********" at bounding box center [270, 179] width 145 height 275
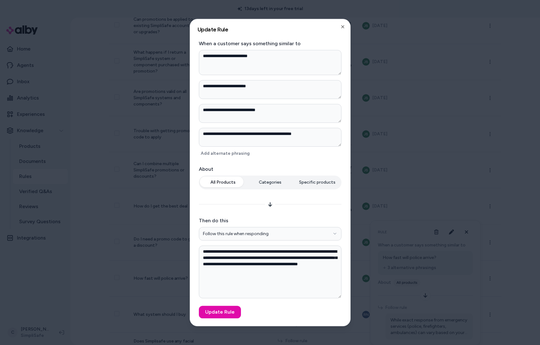
click at [345, 30] on div "**********" at bounding box center [270, 172] width 160 height 307
click at [343, 28] on icon "button" at bounding box center [342, 26] width 5 height 5
type textarea "*"
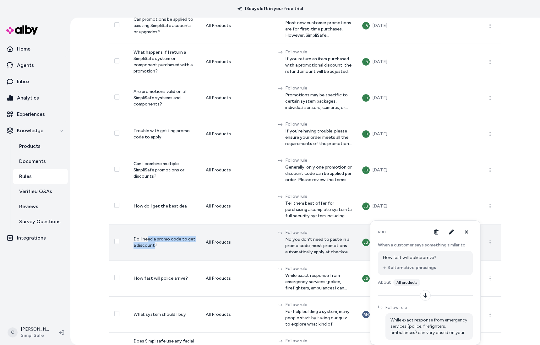
drag, startPoint x: 161, startPoint y: 253, endPoint x: 141, endPoint y: 244, distance: 21.2
click at [141, 244] on td "Do I need a promo code to get a discount?" at bounding box center [165, 242] width 73 height 36
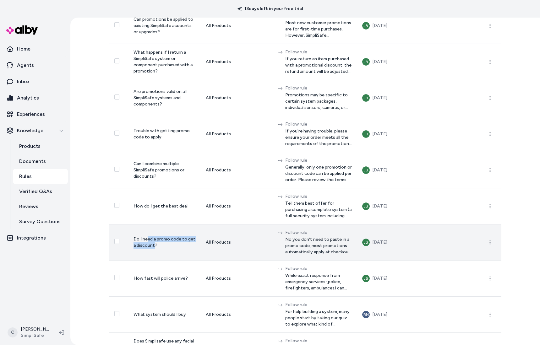
click at [141, 244] on span "Do I need a promo code to get a discount?" at bounding box center [165, 243] width 62 height 12
drag, startPoint x: 334, startPoint y: 261, endPoint x: 264, endPoint y: 252, distance: 70.3
click at [273, 252] on td "Follow rule No you don't need to paste in a promo code, most promotions automat…" at bounding box center [315, 242] width 85 height 36
click at [285, 252] on span "No you don't need to paste in a promo code, most promotions automatically apply…" at bounding box center [318, 246] width 67 height 19
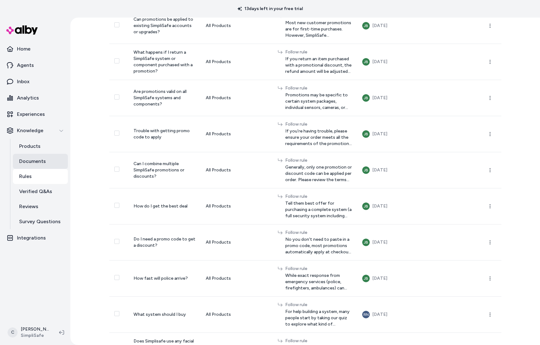
click at [30, 159] on p "Documents" at bounding box center [32, 162] width 27 height 8
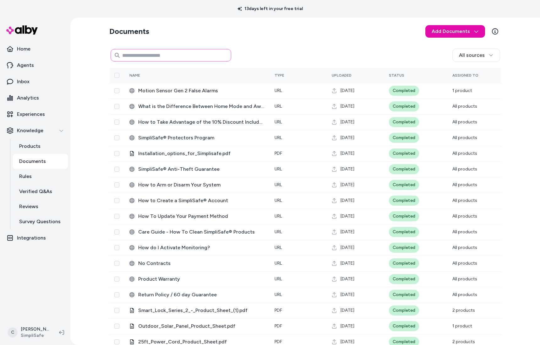
click at [150, 59] on input at bounding box center [171, 55] width 121 height 13
click at [163, 56] on input at bounding box center [171, 55] width 121 height 13
type input "*****"
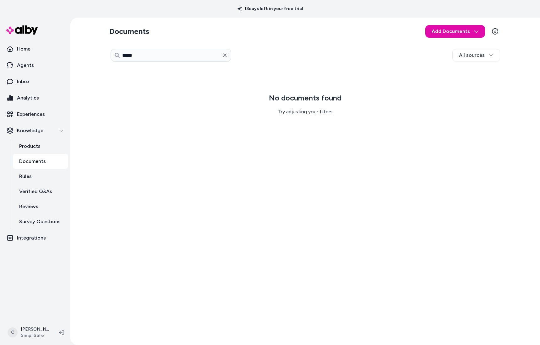
click at [226, 54] on icon "button" at bounding box center [224, 55] width 3 height 3
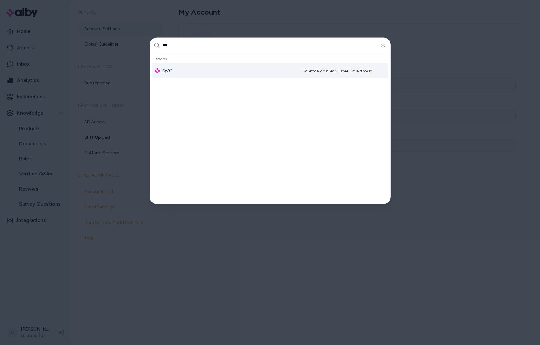
drag, startPoint x: 41, startPoint y: 285, endPoint x: 30, endPoint y: 321, distance: 36.9
click at [41, 285] on div at bounding box center [270, 172] width 540 height 345
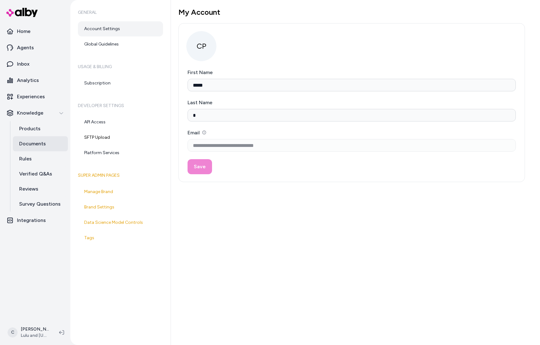
click at [39, 143] on p "Documents" at bounding box center [32, 144] width 27 height 8
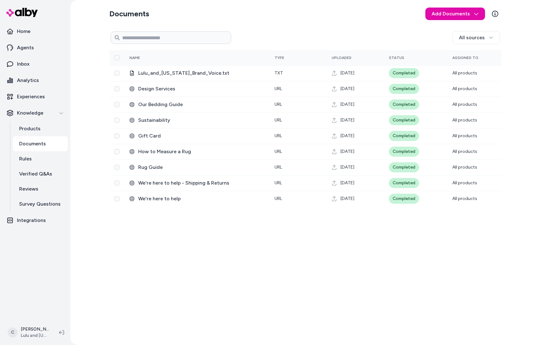
click at [258, 31] on div "All sources" at bounding box center [365, 37] width 269 height 13
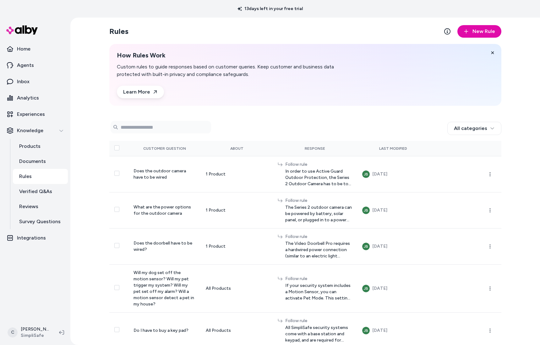
scroll to position [289, 0]
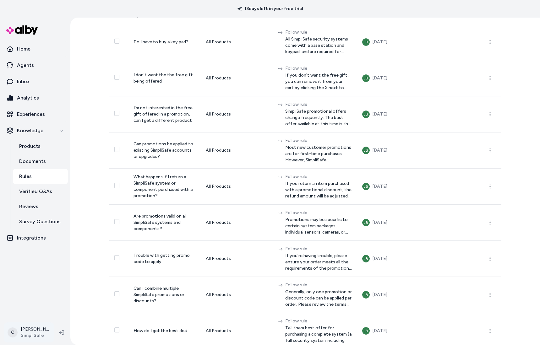
click at [38, 333] on html "13 days left in your free trial Home Agents Inbox Analytics Experiences Knowled…" at bounding box center [270, 172] width 540 height 345
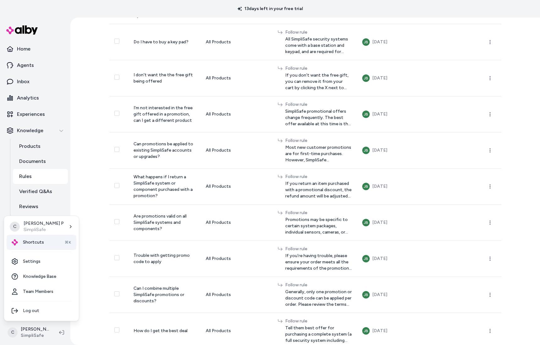
click at [38, 247] on div "Shortcuts ⌘K" at bounding box center [42, 242] width 70 height 15
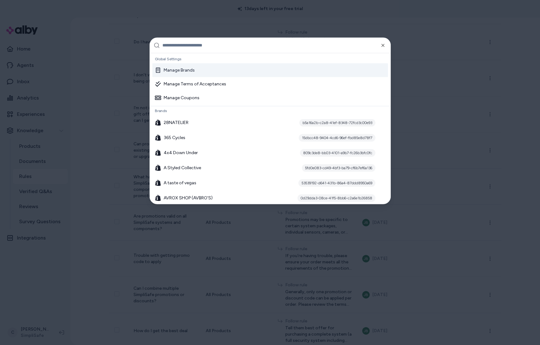
click at [213, 49] on input "text" at bounding box center [275, 45] width 224 height 15
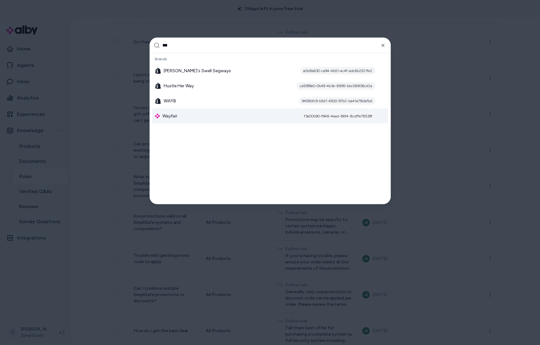
type input "***"
click at [185, 119] on div "Wayfair f3a00b90-f948-4ead-86f4-8cdffe78539f" at bounding box center [270, 115] width 236 height 15
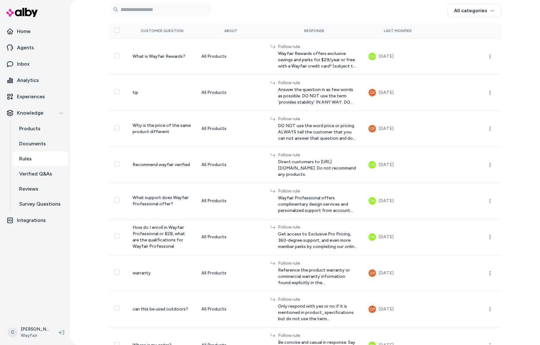
scroll to position [165, 0]
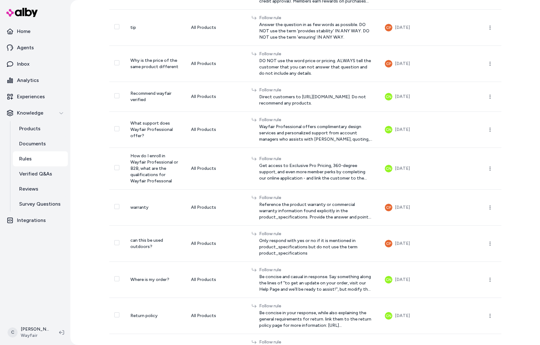
click at [534, 54] on div "Rules New Rule How Rules Work Custom rules to guide responses based on customer…" at bounding box center [305, 172] width 470 height 345
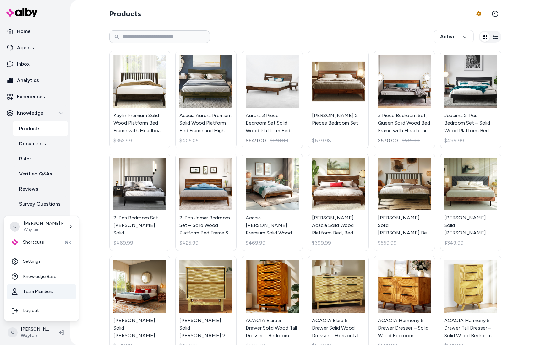
scroll to position [366, 0]
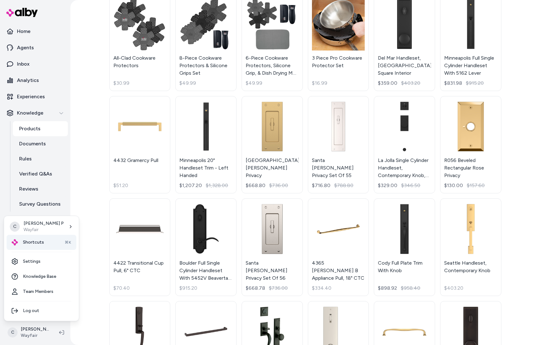
click at [36, 237] on div "Shortcuts ⌘K" at bounding box center [42, 242] width 70 height 15
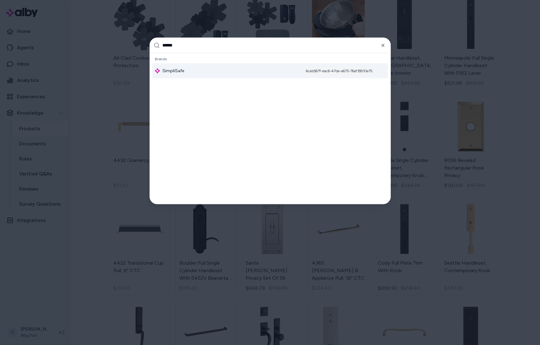
type input "******"
click at [197, 70] on div "SimpliSafe 6cab567f-eac6-47da-a675-76af39510e75" at bounding box center [270, 70] width 236 height 15
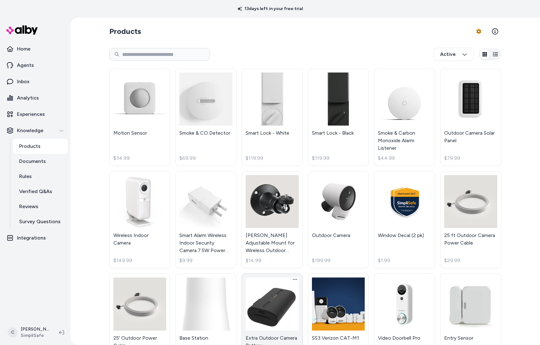
scroll to position [143, 0]
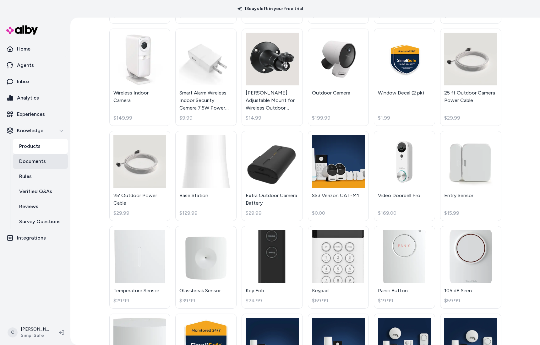
click at [50, 165] on link "Documents" at bounding box center [40, 161] width 55 height 15
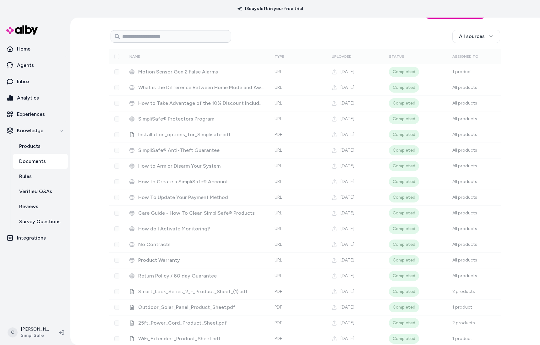
scroll to position [19, 0]
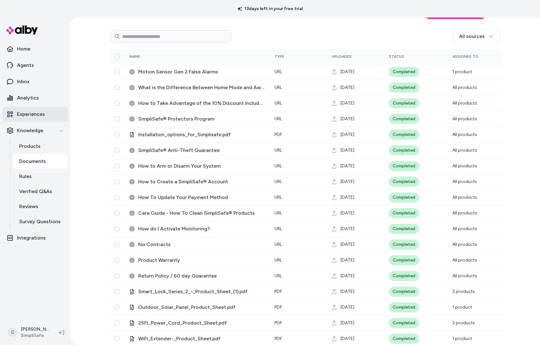
click at [41, 114] on p "Experiences" at bounding box center [31, 115] width 28 height 8
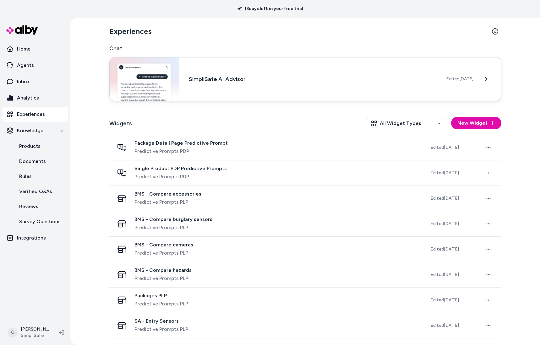
click at [252, 84] on div "SimpliSafe AI Advisor Edited Sep 23, 2025" at bounding box center [305, 79] width 392 height 44
drag, startPoint x: 316, startPoint y: 75, endPoint x: 320, endPoint y: 79, distance: 5.6
click at [316, 75] on h3 "SimpliSafe AI Advisor" at bounding box center [312, 79] width 247 height 9
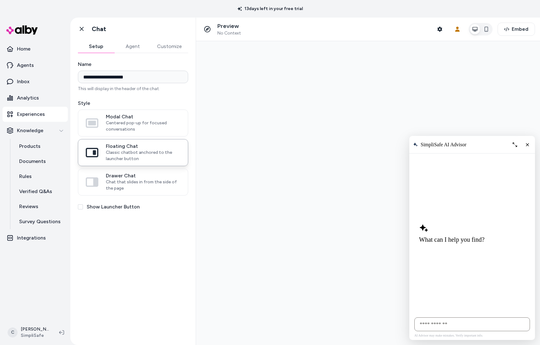
click at [446, 236] on div "What can I help you find?" at bounding box center [451, 234] width 65 height 20
click at [45, 75] on link "Inbox" at bounding box center [35, 81] width 65 height 15
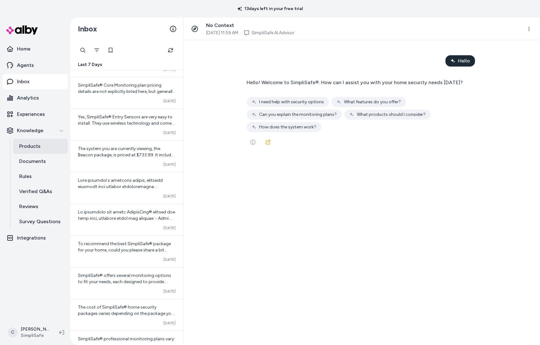
scroll to position [424, 0]
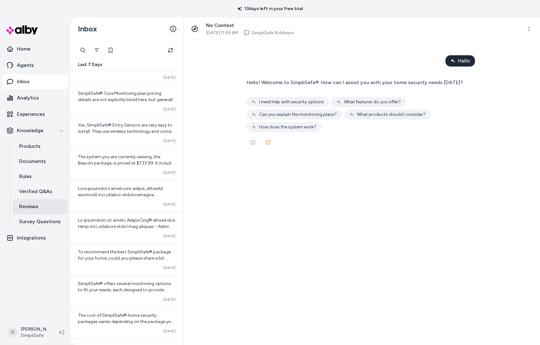
click at [28, 206] on p "Reviews" at bounding box center [28, 207] width 19 height 8
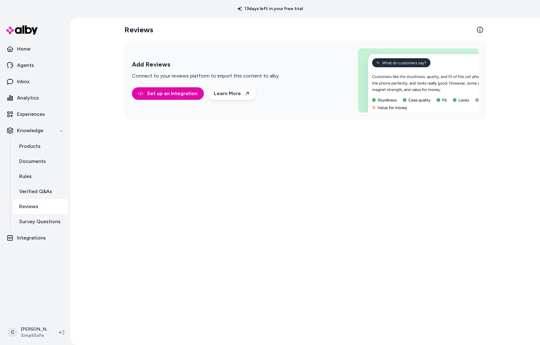
click at [40, 327] on html "13 days left in your free trial Home Agents Inbox Analytics Experiences Knowled…" at bounding box center [270, 172] width 540 height 345
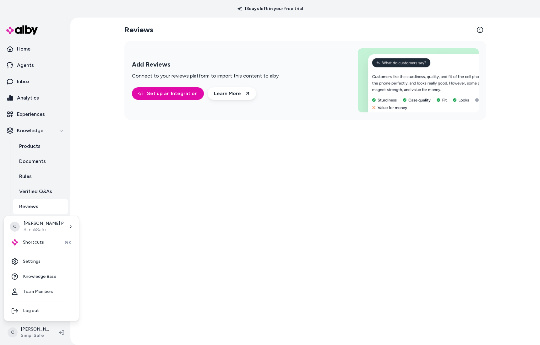
click at [58, 331] on html "13 days left in your free trial Home Agents Inbox Analytics Experiences Knowled…" at bounding box center [270, 172] width 540 height 345
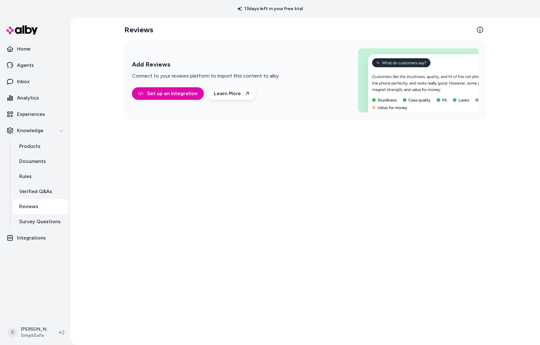
drag, startPoint x: 145, startPoint y: 307, endPoint x: 1, endPoint y: 338, distance: 146.9
click at [138, 307] on div "Reviews Add Reviews Connect to your reviews platform to import this content to …" at bounding box center [305, 182] width 402 height 328
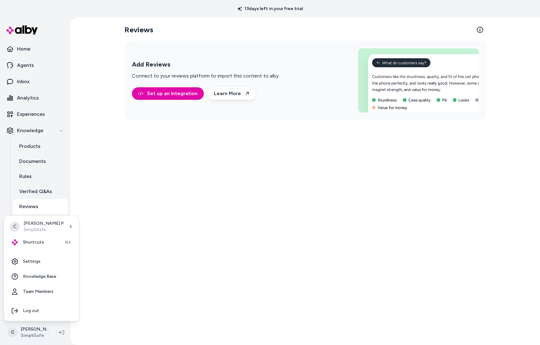
click at [30, 335] on html "13 days left in your free trial Home Agents Inbox Analytics Experiences Knowled…" at bounding box center [270, 172] width 540 height 345
click at [47, 262] on link "Settings" at bounding box center [42, 261] width 70 height 15
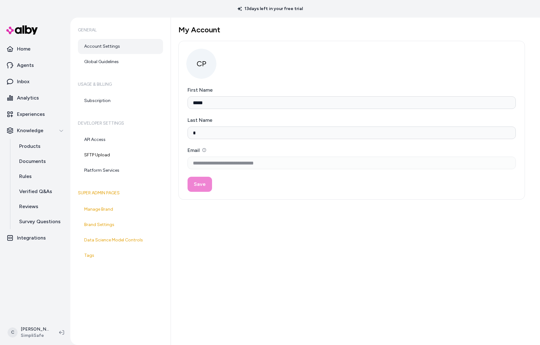
click at [222, 281] on div "**********" at bounding box center [355, 182] width 369 height 328
click at [131, 63] on link "Global Guidelines" at bounding box center [120, 61] width 85 height 15
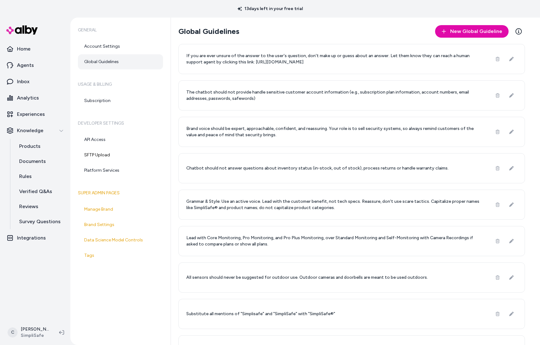
drag, startPoint x: 131, startPoint y: 297, endPoint x: 130, endPoint y: 292, distance: 5.1
click at [131, 297] on div "General Account Settings Global Guidelines Usage & Billing Subscription Develop…" at bounding box center [120, 182] width 101 height 328
click at [43, 162] on p "Documents" at bounding box center [32, 162] width 27 height 8
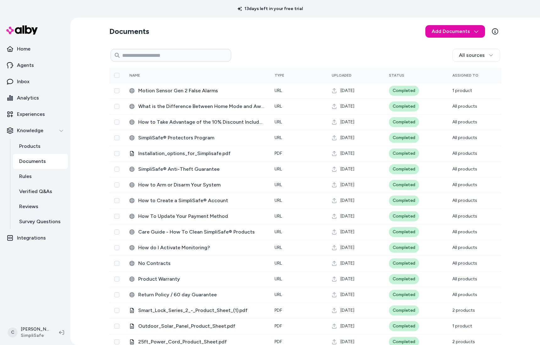
click at [88, 233] on div "Documents Add Documents All sources 0 Selected Edit Name Type Uploaded Status A…" at bounding box center [305, 182] width 470 height 328
click at [34, 179] on link "Rules" at bounding box center [40, 176] width 55 height 15
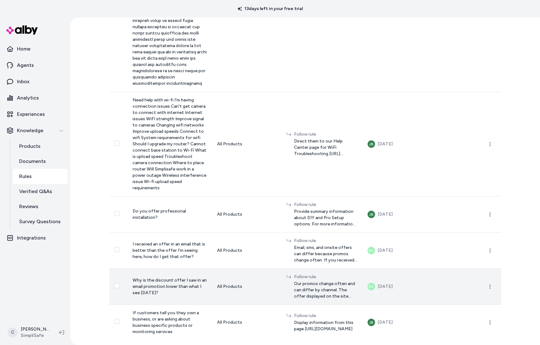
scroll to position [3274, 0]
click at [82, 242] on div "Rules New Rule How Rules Work Custom rules to guide responses based on customer…" at bounding box center [305, 182] width 470 height 328
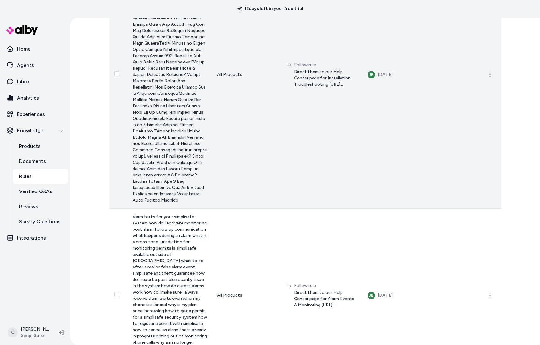
scroll to position [1074, 0]
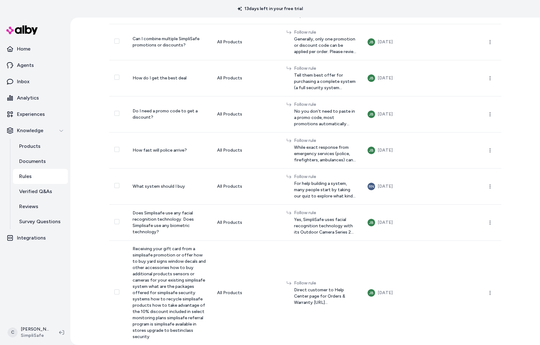
click at [85, 210] on div "Rules New Rule How Rules Work Custom rules to guide responses based on customer…" at bounding box center [305, 182] width 470 height 328
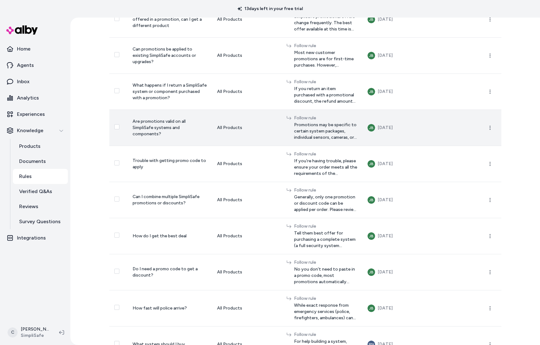
scroll to position [281, 0]
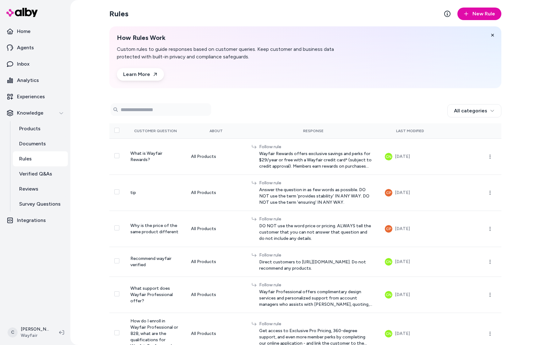
scroll to position [24, 0]
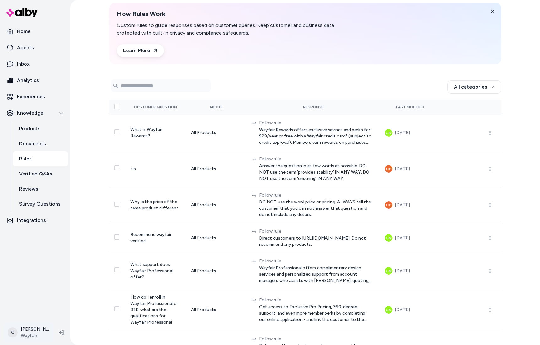
click at [30, 340] on html "Home Agents Inbox Analytics Experiences Knowledge Products Documents Rules Veri…" at bounding box center [270, 172] width 540 height 345
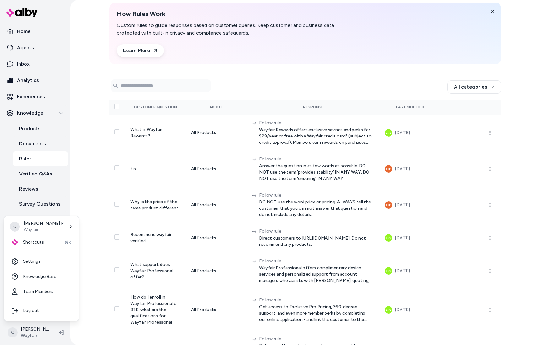
click at [91, 141] on html "Home Agents Inbox Analytics Experiences Knowledge Products Documents Rules Veri…" at bounding box center [270, 172] width 540 height 345
click at [24, 330] on html "Home Agents Inbox Analytics Experiences Knowledge Products Documents Rules Veri…" at bounding box center [270, 172] width 540 height 345
click at [45, 241] on div "Shortcuts ⌘K" at bounding box center [42, 242] width 70 height 15
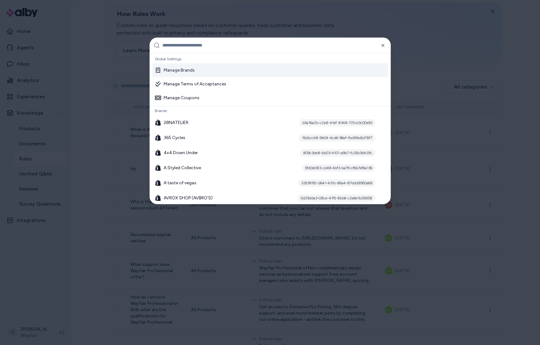
click at [250, 43] on input "text" at bounding box center [275, 45] width 224 height 15
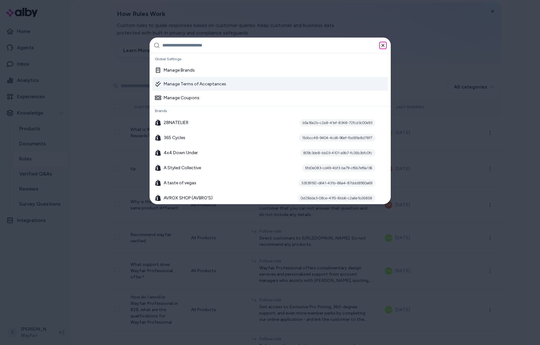
click at [382, 47] on icon "button" at bounding box center [383, 45] width 5 height 5
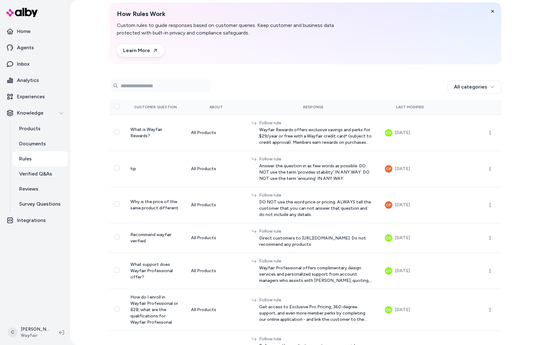
click at [86, 275] on div "Rules New Rule How Rules Work Custom rules to guide responses based on customer…" at bounding box center [305, 172] width 470 height 345
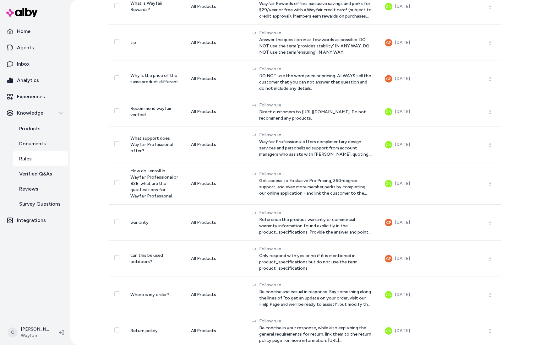
scroll to position [212, 0]
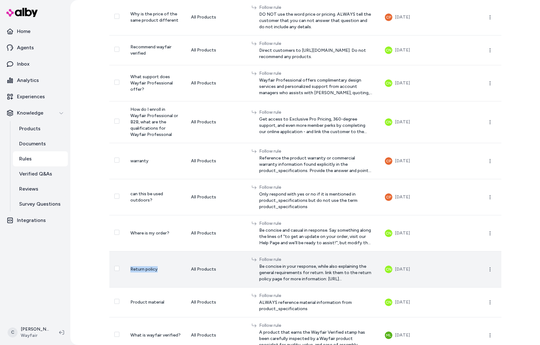
drag, startPoint x: 123, startPoint y: 274, endPoint x: 111, endPoint y: 272, distance: 12.5
click at [111, 272] on tr "Return policy All Products Follow rule Be concise in your response, while also …" at bounding box center [305, 269] width 392 height 36
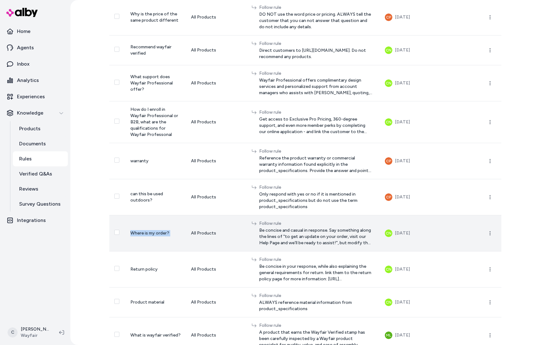
drag, startPoint x: 176, startPoint y: 236, endPoint x: 141, endPoint y: 237, distance: 35.5
click at [136, 235] on tr "Where is my order? All Products Follow rule Be concise and casual in response. …" at bounding box center [305, 233] width 392 height 36
drag, startPoint x: 159, startPoint y: 238, endPoint x: 147, endPoint y: 235, distance: 12.7
click at [159, 238] on td "Where is my order?" at bounding box center [155, 233] width 61 height 36
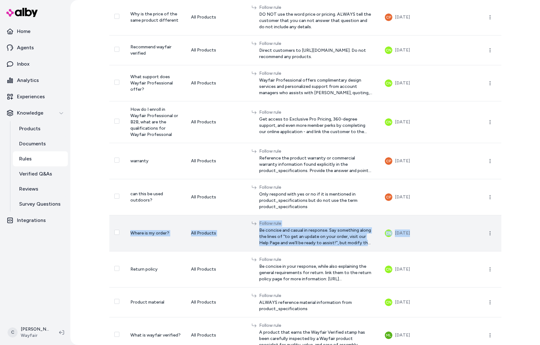
drag, startPoint x: 129, startPoint y: 239, endPoint x: 452, endPoint y: 245, distance: 323.2
click at [452, 245] on tr "Where is my order? All Products Follow rule Be concise and casual in response. …" at bounding box center [305, 233] width 392 height 36
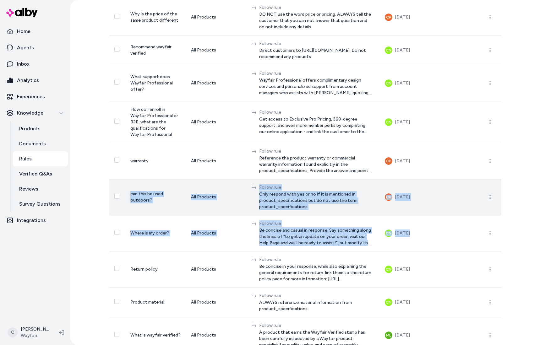
drag, startPoint x: 444, startPoint y: 240, endPoint x: 125, endPoint y: 196, distance: 321.3
click at [125, 196] on tbody "What is Wayfair Rewards? All Products Follow rule Wayfair Rewards offers exclus…" at bounding box center [305, 227] width 392 height 601
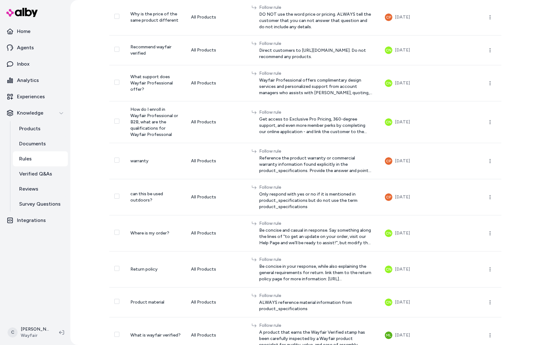
drag, startPoint x: 57, startPoint y: 256, endPoint x: 65, endPoint y: 257, distance: 8.9
click at [58, 256] on nav "Home Agents Inbox Analytics Experiences Knowledge Products Documents Rules Veri…" at bounding box center [35, 171] width 65 height 295
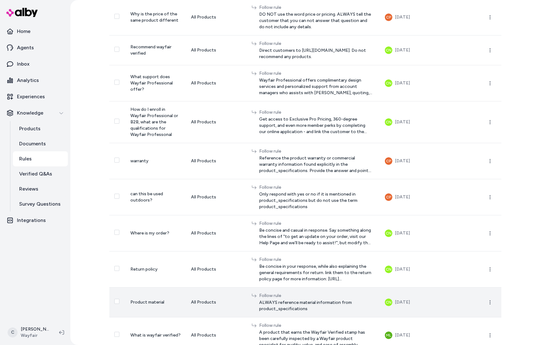
scroll to position [234, 0]
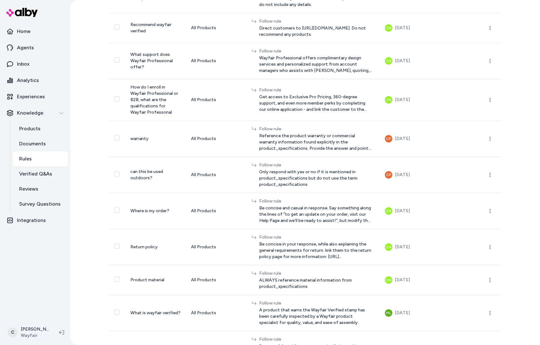
click at [37, 340] on html "Home Agents Inbox Analytics Experiences Knowledge Products Documents Rules Veri…" at bounding box center [270, 172] width 540 height 345
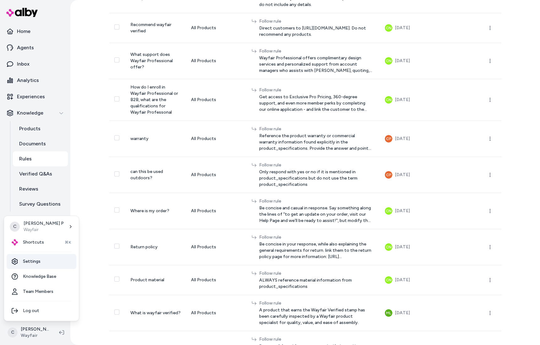
drag, startPoint x: 44, startPoint y: 261, endPoint x: 50, endPoint y: 264, distance: 6.5
click at [44, 261] on link "Settings" at bounding box center [42, 261] width 70 height 15
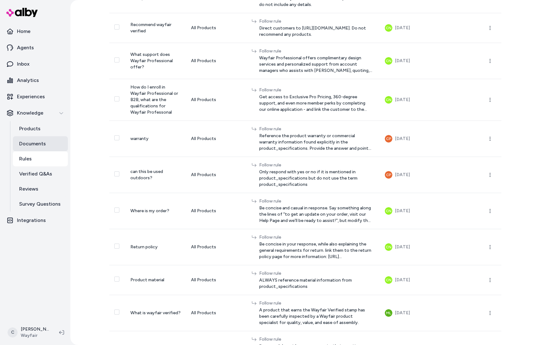
click at [41, 147] on p "Documents" at bounding box center [32, 144] width 27 height 8
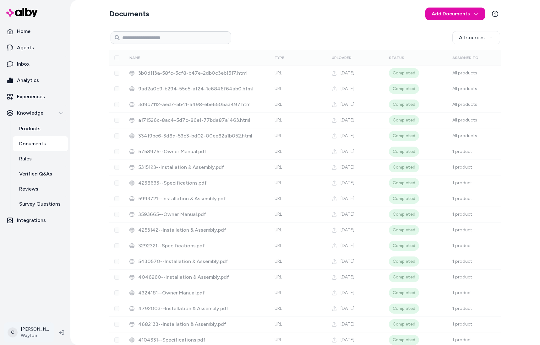
click at [33, 328] on html "Home Agents Inbox Analytics Experiences Knowledge Products Documents Rules Veri…" at bounding box center [270, 172] width 540 height 345
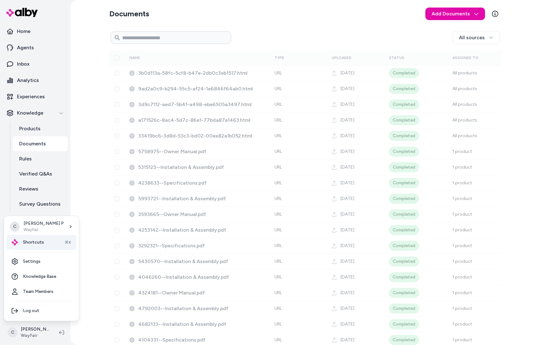
click at [39, 246] on span "Shortcuts" at bounding box center [33, 243] width 21 height 6
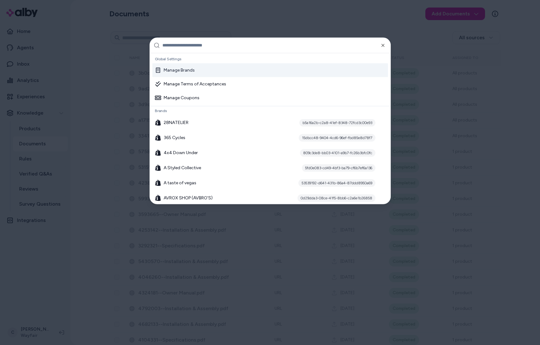
click at [185, 46] on input "text" at bounding box center [275, 45] width 224 height 15
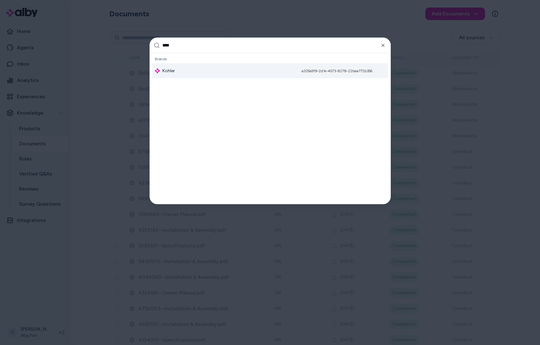
type input "*****"
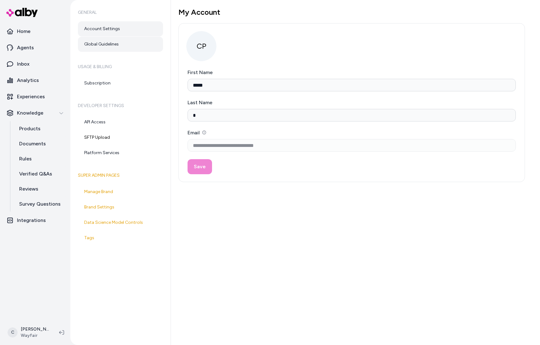
click at [109, 43] on link "Global Guidelines" at bounding box center [120, 44] width 85 height 15
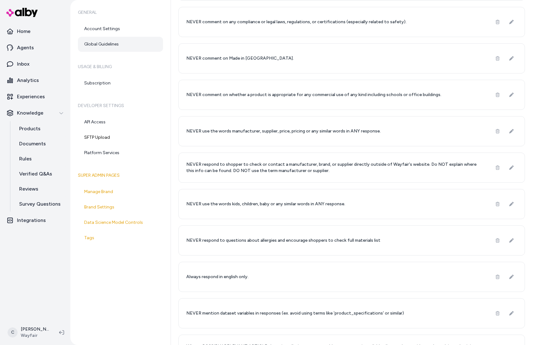
scroll to position [335, 0]
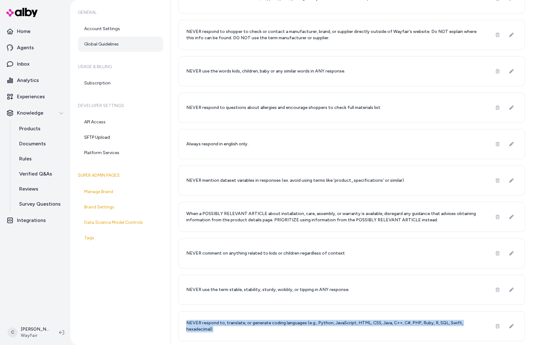
drag, startPoint x: 229, startPoint y: 324, endPoint x: 176, endPoint y: 313, distance: 54.1
click at [176, 313] on div "Global Guidelines New Global Guideline Learn More NEVER mention product price n…" at bounding box center [355, 172] width 369 height 345
click at [27, 333] on html "Home Agents Inbox Analytics Experiences Knowledge Products Documents Rules Veri…" at bounding box center [270, 172] width 540 height 345
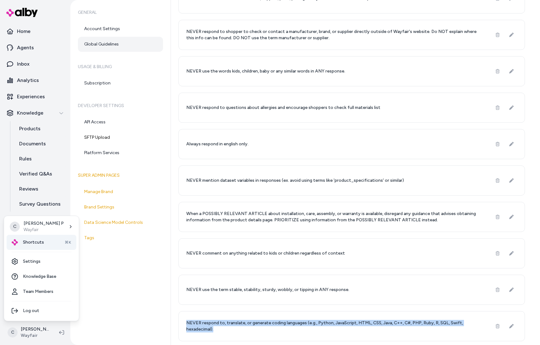
click at [53, 243] on div "Shortcuts ⌘K" at bounding box center [42, 242] width 70 height 15
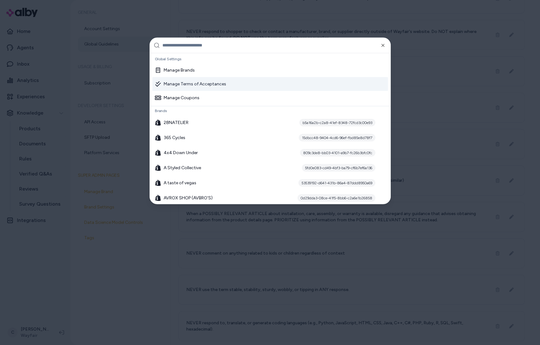
click at [206, 46] on input "text" at bounding box center [275, 45] width 224 height 15
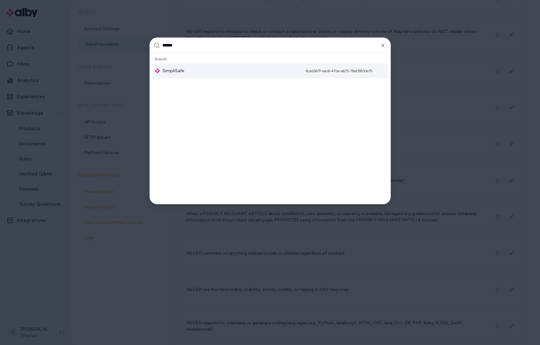
type input "******"
click at [190, 73] on div "SimpliSafe 6cab567f-eac6-47da-a675-76af39510e75" at bounding box center [270, 70] width 236 height 15
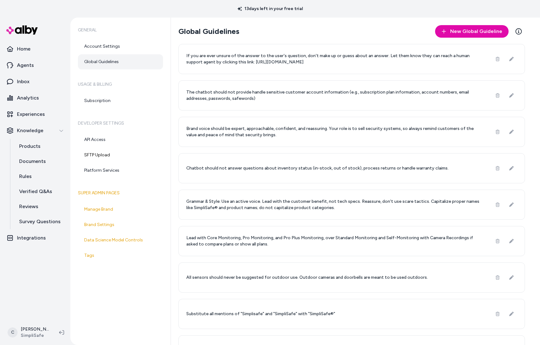
scroll to position [4, 0]
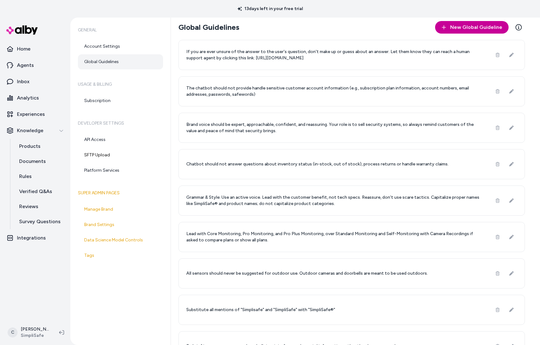
click at [462, 33] on button "New Global Guideline" at bounding box center [472, 27] width 74 height 13
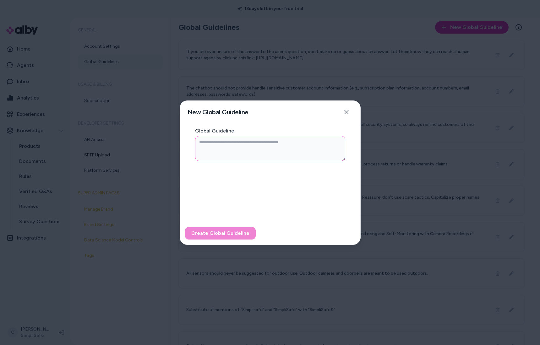
click at [274, 145] on textarea "Global Guideline" at bounding box center [270, 148] width 150 height 25
paste textarea "**********"
type textarea "**********"
type textarea "*"
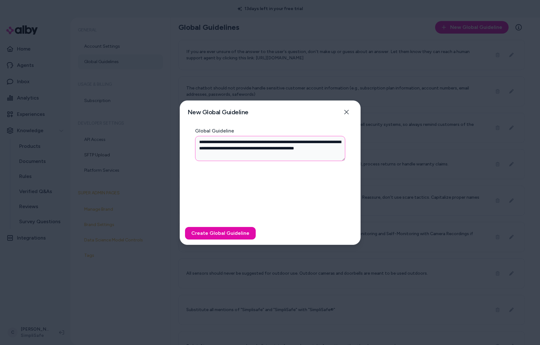
type textarea "**********"
click at [218, 226] on div "Create Global Guideline" at bounding box center [270, 233] width 180 height 23
click at [213, 232] on button "Create Global Guideline" at bounding box center [220, 233] width 71 height 13
type textarea "*"
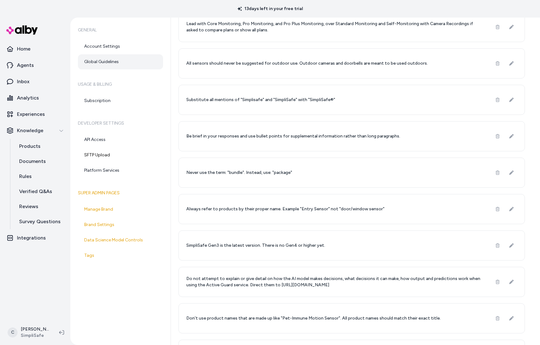
scroll to position [316, 0]
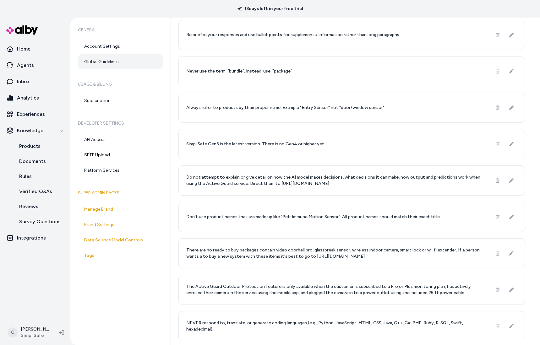
click at [243, 336] on div "NEVER respond to, translate, or generate coding languages (e.g., Python, JavaSc…" at bounding box center [352, 327] width 347 height 30
click at [462, 323] on p "NEVER respond to, translate, or generate coding languages (e.g., Python, JavaSc…" at bounding box center [335, 326] width 298 height 13
drag, startPoint x: 448, startPoint y: 323, endPoint x: 306, endPoint y: 331, distance: 142.3
click at [418, 323] on p "NEVER respond to, translate, or generate coding languages (e.g., Python, JavaSc…" at bounding box center [335, 326] width 298 height 13
click at [214, 325] on p "NEVER respond to, translate, or generate coding languages (e.g., Python, JavaSc…" at bounding box center [335, 326] width 298 height 13
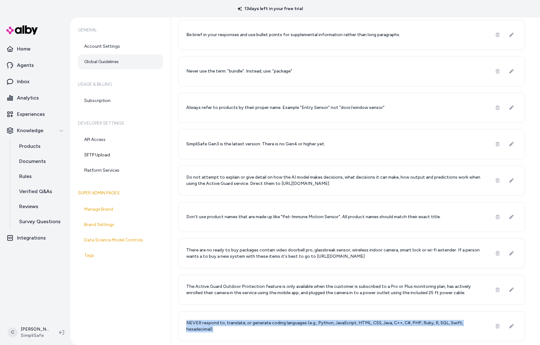
drag, startPoint x: 218, startPoint y: 332, endPoint x: 186, endPoint y: 323, distance: 33.3
click at [186, 323] on p "NEVER respond to, translate, or generate coding languages (e.g., Python, JavaSc…" at bounding box center [335, 326] width 298 height 13
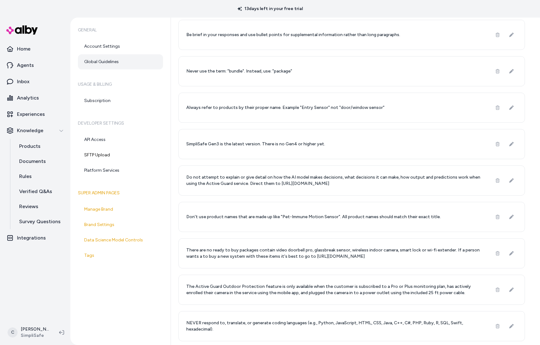
click at [191, 324] on p "NEVER respond to, translate, or generate coding languages (e.g., Python, JavaSc…" at bounding box center [335, 326] width 298 height 13
click at [240, 330] on p "NEVER respond to, translate, or generate coding languages (e.g., Python, JavaSc…" at bounding box center [335, 326] width 298 height 13
click at [232, 324] on p "NEVER respond to, translate, or generate coding languages (e.g., Python, JavaSc…" at bounding box center [335, 326] width 298 height 13
drag, startPoint x: 191, startPoint y: 250, endPoint x: 339, endPoint y: 251, distance: 148.7
click at [339, 251] on p "There are no ready to buy packages contain video doorbell pro, glassbreak senso…" at bounding box center [335, 253] width 298 height 13
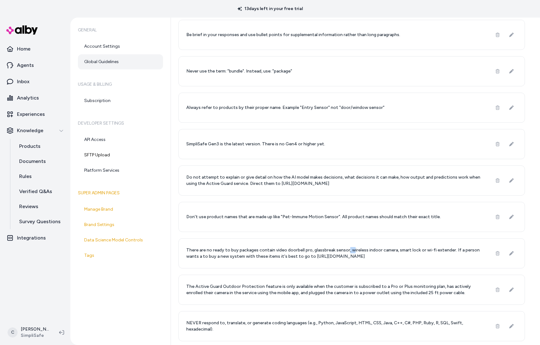
drag, startPoint x: 348, startPoint y: 251, endPoint x: 364, endPoint y: 251, distance: 16.7
click at [351, 252] on p "There are no ready to buy packages contain video doorbell pro, glassbreak senso…" at bounding box center [335, 253] width 298 height 13
drag, startPoint x: 350, startPoint y: 251, endPoint x: 334, endPoint y: 250, distance: 16.4
click at [299, 250] on p "There are no ready to buy packages contain video doorbell pro, glassbreak senso…" at bounding box center [335, 253] width 298 height 13
drag, startPoint x: 392, startPoint y: 249, endPoint x: 350, endPoint y: 248, distance: 42.1
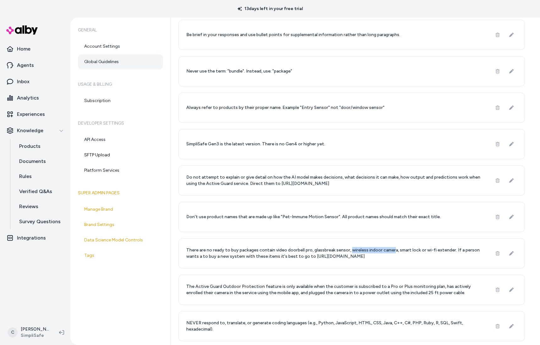
click at [350, 248] on p "There are no ready to buy packages contain video doorbell pro, glassbreak senso…" at bounding box center [335, 253] width 298 height 13
click at [373, 247] on p "There are no ready to buy packages contain video doorbell pro, glassbreak senso…" at bounding box center [335, 253] width 298 height 13
drag, startPoint x: 408, startPoint y: 251, endPoint x: 402, endPoint y: 250, distance: 6.3
click at [402, 250] on p "There are no ready to buy packages contain video doorbell pro, glassbreak senso…" at bounding box center [335, 253] width 298 height 13
drag, startPoint x: 277, startPoint y: 250, endPoint x: 365, endPoint y: 259, distance: 87.9
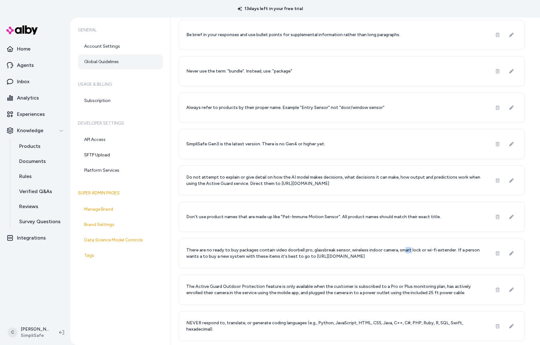
click at [365, 259] on p "There are no ready to buy packages contain video doorbell pro, glassbreak senso…" at bounding box center [335, 253] width 298 height 13
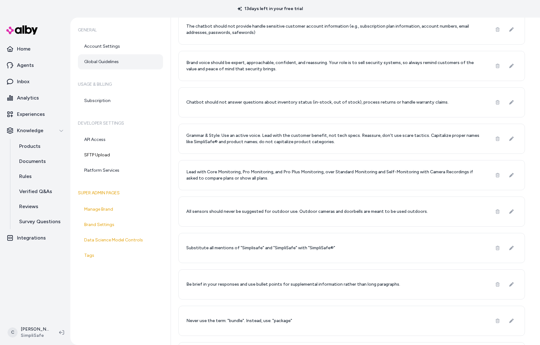
scroll to position [0, 0]
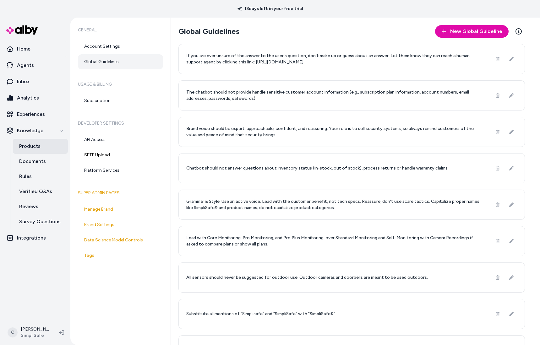
click at [29, 149] on p "Products" at bounding box center [29, 147] width 21 height 8
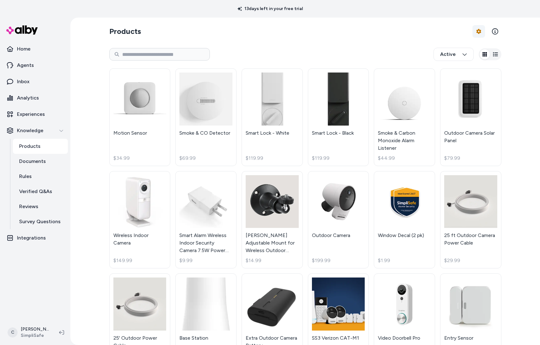
click at [481, 28] on html "13 days left in your free trial Home Agents Inbox Analytics Experiences Knowled…" at bounding box center [270, 172] width 540 height 345
click at [456, 53] on div "Feed History" at bounding box center [460, 57] width 44 height 11
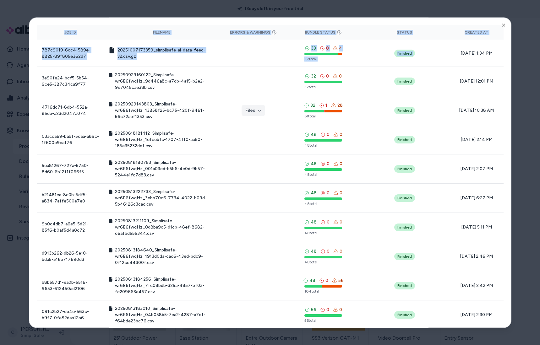
drag, startPoint x: 453, startPoint y: 51, endPoint x: 505, endPoint y: 52, distance: 51.2
click at [505, 52] on div "Product Feed View the history of product feeds for this brand. You can also vie…" at bounding box center [270, 172] width 483 height 311
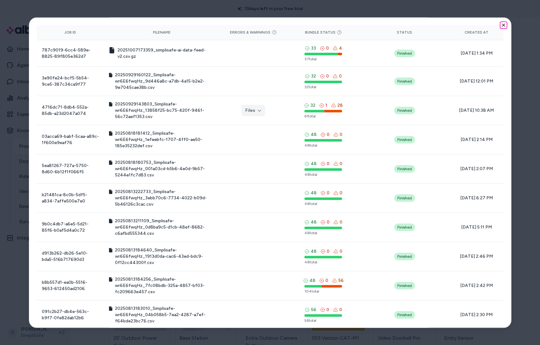
click at [501, 27] on icon "button" at bounding box center [503, 25] width 5 height 5
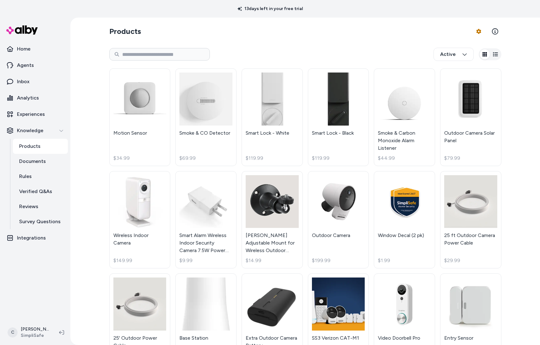
drag, startPoint x: 350, startPoint y: 48, endPoint x: 359, endPoint y: 62, distance: 16.4
click at [350, 48] on div "Active" at bounding box center [305, 54] width 392 height 21
click at [84, 280] on div "Products Product Feed Options Active Motion Sensor $34.99 Smoke & CO Detector $…" at bounding box center [305, 182] width 470 height 328
click at [39, 338] on html "13 days left in your free trial Home Agents Inbox Analytics Experiences Knowled…" at bounding box center [270, 172] width 540 height 345
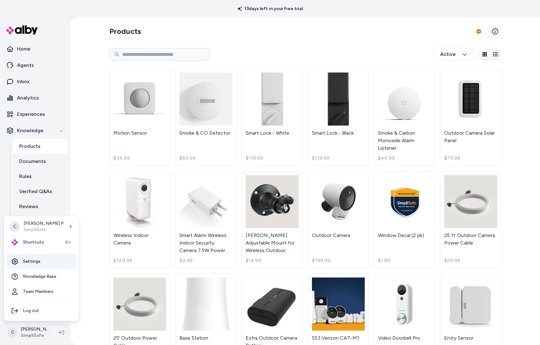
click at [55, 262] on link "Settings" at bounding box center [42, 261] width 70 height 15
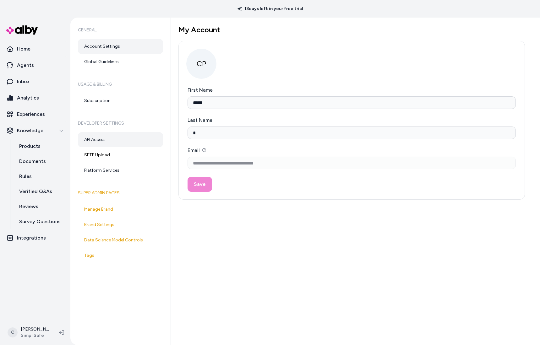
click at [124, 142] on link "API Access" at bounding box center [120, 139] width 85 height 15
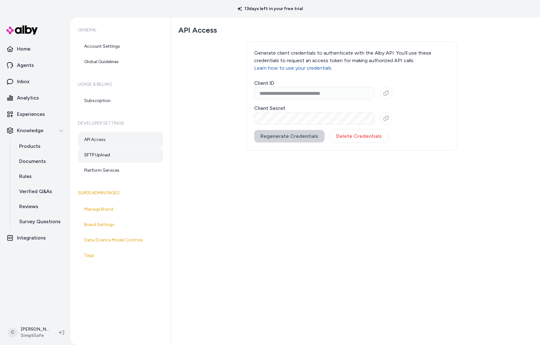
click at [114, 158] on link "SFTP Upload" at bounding box center [120, 155] width 85 height 15
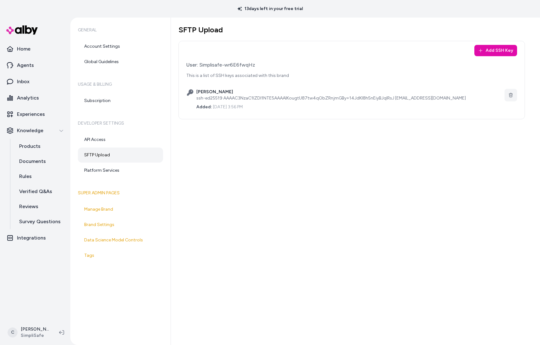
click at [342, 97] on div "ssh-ed25519 AAAAC3NzaC1lZDI1NTE5AAAAIKougtU87tw4qObZRnjmGBy+14JdKI8h5nEiyBJqlRs…" at bounding box center [349, 98] width 306 height 6
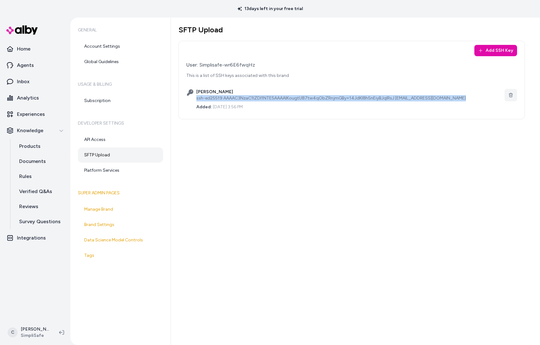
click at [342, 97] on div "ssh-ed25519 AAAAC3NzaC1lZDI1NTE5AAAAIKougtU87tw4qObZRnjmGBy+14JdKI8h5nEiyBJqlRs…" at bounding box center [349, 98] width 306 height 6
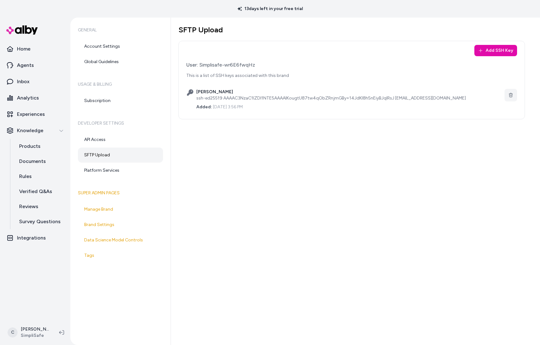
click at [226, 316] on div "SFTP Upload Add SSH Key User: Simplisafe-wr6E6fwqHz This is a list of SSH keys …" at bounding box center [355, 182] width 369 height 328
click at [18, 149] on link "Products" at bounding box center [40, 146] width 55 height 15
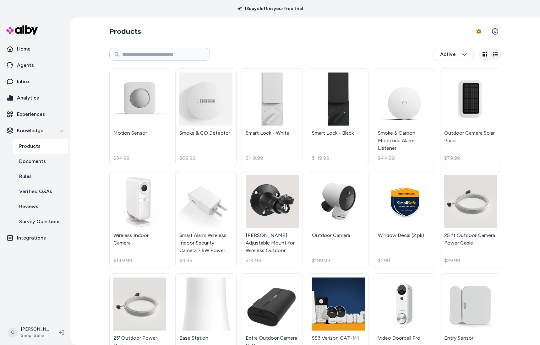
click at [328, 45] on div "Active" at bounding box center [305, 54] width 392 height 21
click at [351, 49] on div "Active" at bounding box center [305, 54] width 392 height 21
click at [351, 50] on div "Active" at bounding box center [305, 54] width 392 height 21
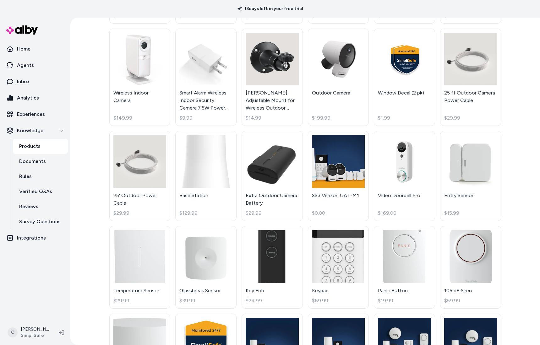
scroll to position [205, 0]
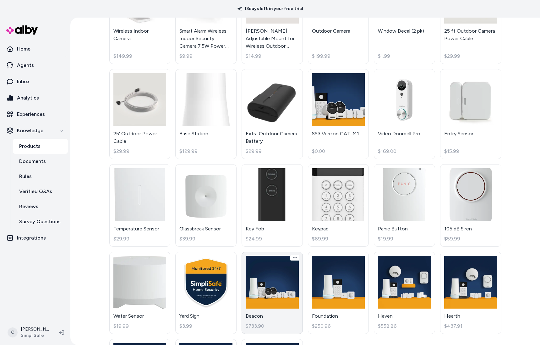
click at [273, 298] on link "Beacon $733.90" at bounding box center [272, 293] width 61 height 83
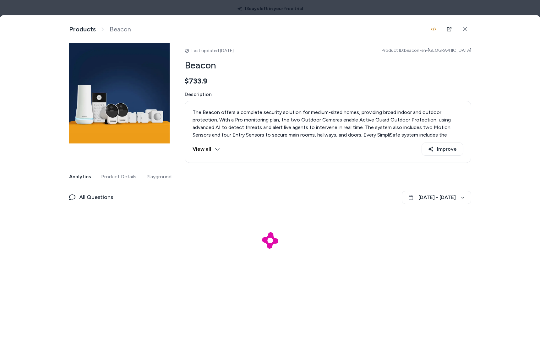
click at [209, 152] on button "View all" at bounding box center [206, 149] width 27 height 13
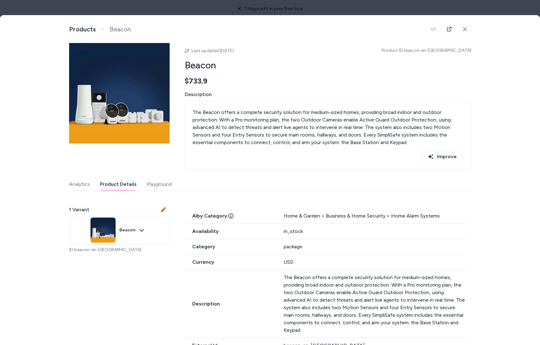
click at [113, 183] on button "Product Details" at bounding box center [118, 184] width 37 height 13
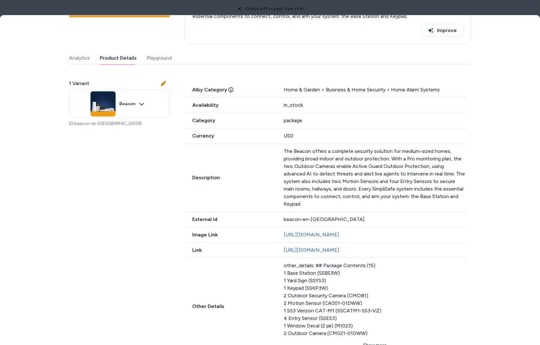
scroll to position [191, 0]
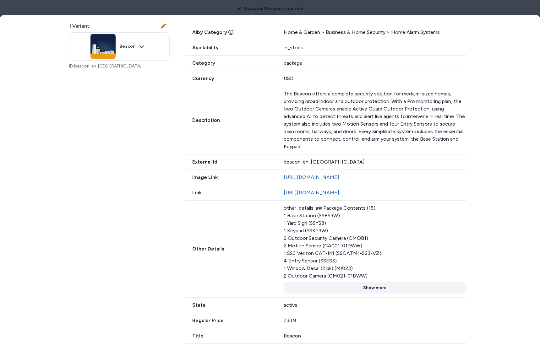
click at [379, 284] on button "Show more" at bounding box center [375, 288] width 183 height 11
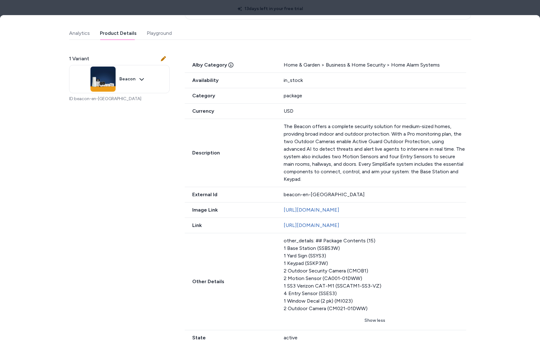
scroll to position [46, 0]
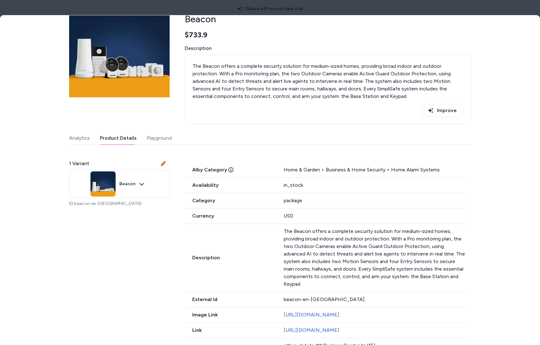
click at [437, 9] on div at bounding box center [270, 172] width 540 height 345
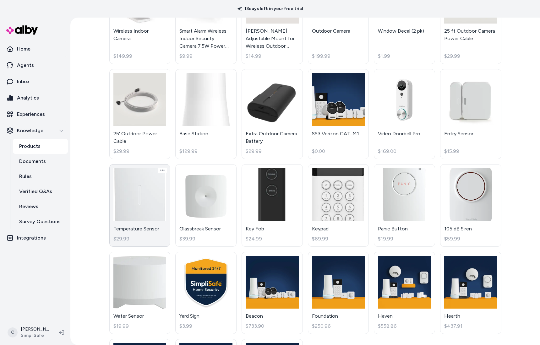
click at [121, 247] on div "Motion Sensor $34.99 Smoke & CO Detector $69.99 Smart Lock - White $119.99 Smar…" at bounding box center [305, 143] width 392 height 566
click at [94, 266] on div "Products Product Feed Options Active Motion Sensor $34.99 Smoke & CO Detector $…" at bounding box center [305, 182] width 470 height 328
click at [39, 334] on html "13 days left in your free trial Home Agents Inbox Analytics Experiences Knowled…" at bounding box center [270, 172] width 540 height 345
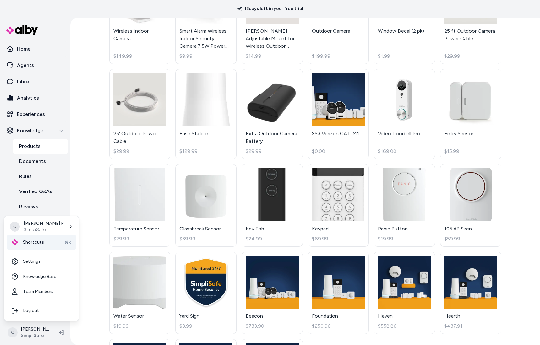
click at [33, 250] on div "Shortcuts ⌘K" at bounding box center [42, 242] width 70 height 15
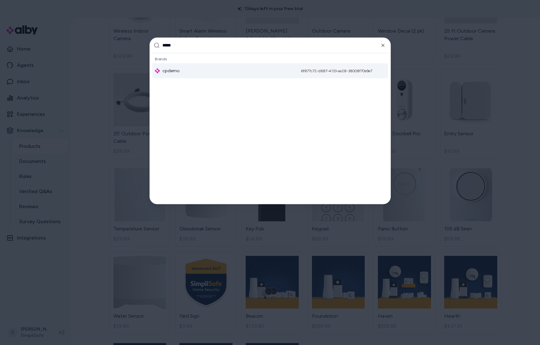
type input "*****"
click at [198, 70] on div "cpdemo 6f877c72-d887-4133-ae28-38008f70e9e7" at bounding box center [270, 70] width 236 height 15
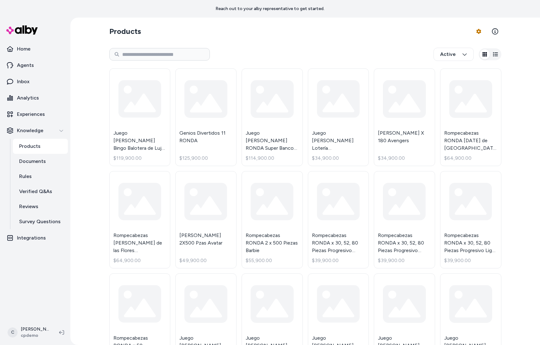
click at [95, 192] on div "Products Product Feed Options Active Juego [PERSON_NAME] Bingo Balotera de Lujo…" at bounding box center [305, 182] width 470 height 328
click at [391, 18] on div "Products Product Feed Options Active Juego [PERSON_NAME] Bingo Balotera de Lujo…" at bounding box center [305, 251] width 402 height 466
click at [365, 39] on section "Products Product Feed Options" at bounding box center [305, 32] width 392 height 18
click at [36, 172] on link "Rules" at bounding box center [40, 176] width 55 height 15
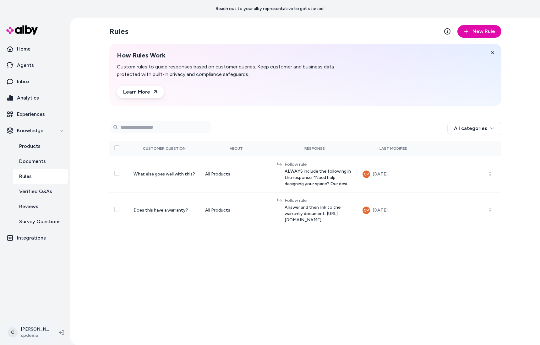
click at [32, 329] on html "Reach out to your alby representative to get started. Home Agents Inbox Analyti…" at bounding box center [270, 172] width 540 height 345
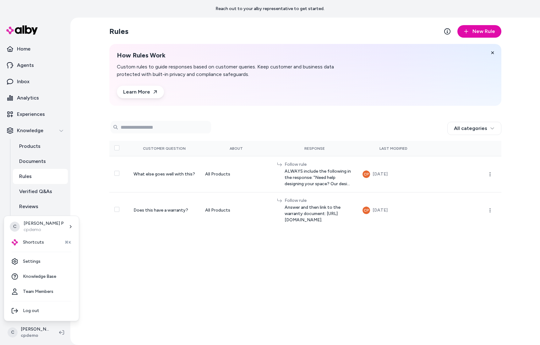
drag, startPoint x: 145, startPoint y: 274, endPoint x: 102, endPoint y: 180, distance: 104.0
click at [140, 269] on html "Reach out to your alby representative to get started. Home Agents Inbox Analyti…" at bounding box center [270, 172] width 540 height 345
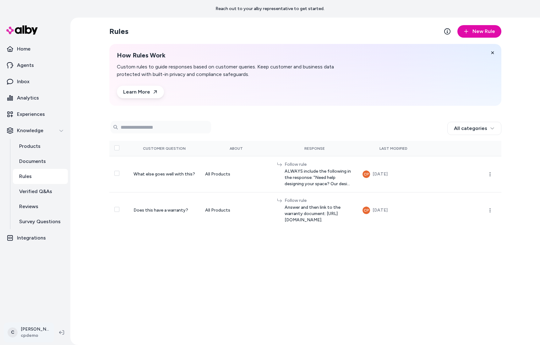
click at [24, 331] on html "Reach out to your alby representative to get started. Home Agents Inbox Analyti…" at bounding box center [270, 172] width 540 height 345
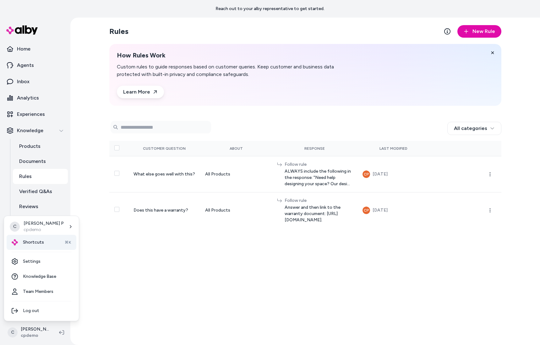
click at [41, 245] on span "Shortcuts" at bounding box center [33, 243] width 21 height 6
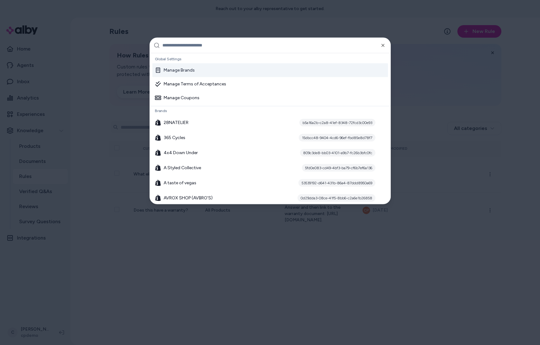
click at [195, 47] on input "text" at bounding box center [275, 45] width 224 height 15
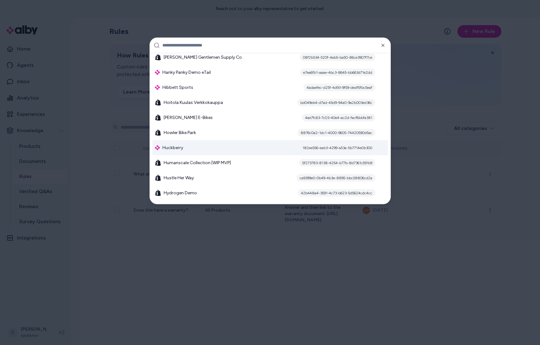
scroll to position [2827, 0]
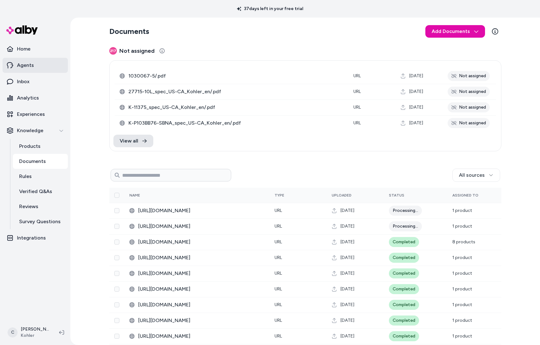
click at [33, 69] on p "Agents" at bounding box center [25, 66] width 17 height 8
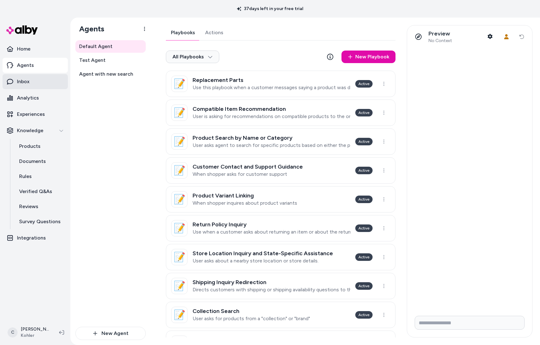
click at [28, 86] on link "Inbox" at bounding box center [35, 81] width 65 height 15
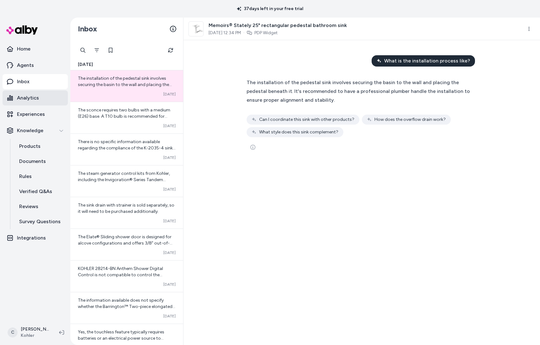
click at [30, 101] on p "Analytics" at bounding box center [28, 98] width 22 height 8
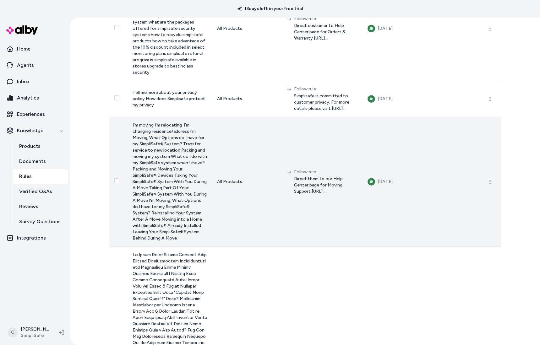
scroll to position [938, 0]
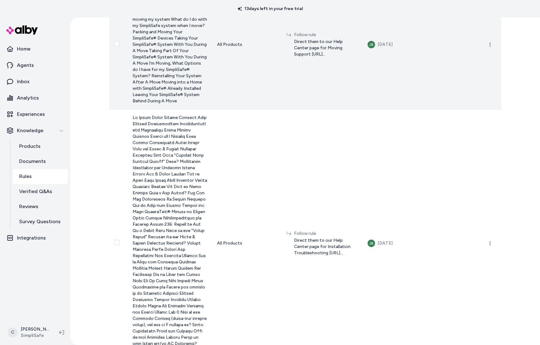
click at [146, 104] on span "I'm moving I'm relocating I'm changing residence/address I'm Moving, What Optio…" at bounding box center [170, 44] width 75 height 119
click at [313, 58] on span "Direct them to our Help Center page for Moving Support https://support.simplisa…" at bounding box center [326, 48] width 64 height 19
drag, startPoint x: 318, startPoint y: 169, endPoint x: 311, endPoint y: 169, distance: 6.9
click at [318, 58] on span "Direct them to our Help Center page for Moving Support https://support.simplisa…" at bounding box center [326, 48] width 64 height 19
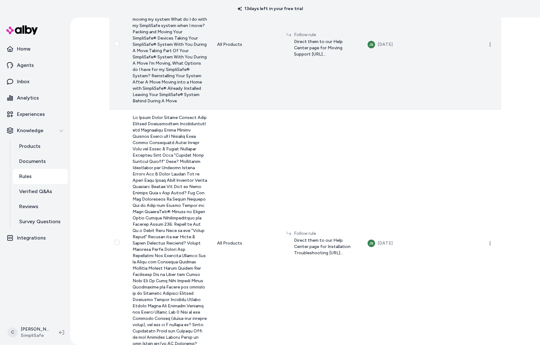
drag, startPoint x: 248, startPoint y: 165, endPoint x: 325, endPoint y: 174, distance: 77.2
click at [325, 58] on span "Direct them to our Help Center page for Moving Support https://support.simplisa…" at bounding box center [326, 48] width 64 height 19
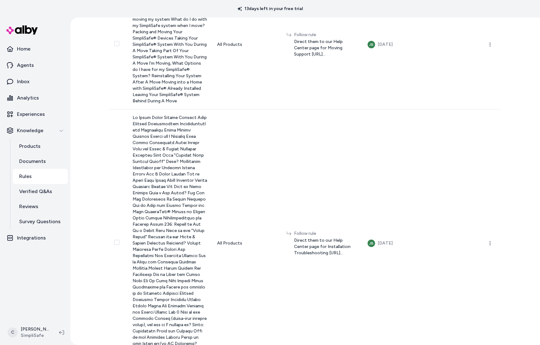
copy span "https://support.simplisafe.com/categories/moving-support/6341bd1b5b73df4d707c93…"
click at [30, 160] on p "Documents" at bounding box center [32, 162] width 27 height 8
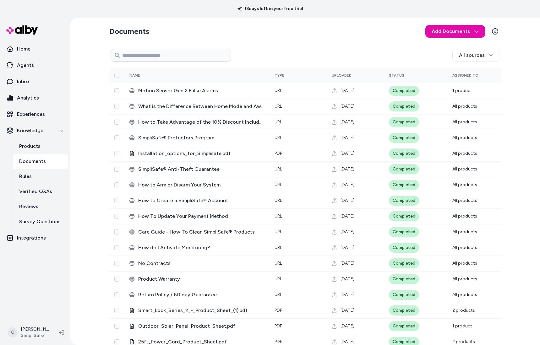
click at [91, 85] on div "Documents Add Documents All sources 0 Selected Edit Name Type Uploaded Status A…" at bounding box center [305, 182] width 470 height 328
click at [32, 333] on html "13 days left in your free trial Home Agents Inbox Analytics Experiences Knowled…" at bounding box center [270, 172] width 540 height 345
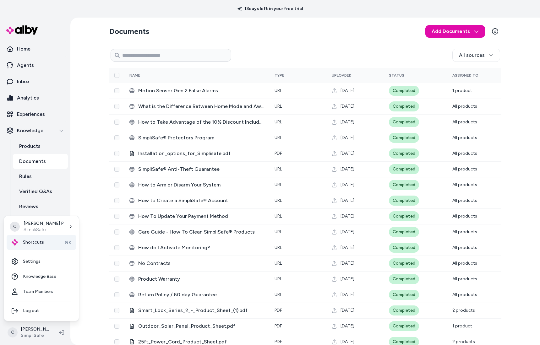
click at [33, 239] on div "Shortcuts ⌘K" at bounding box center [42, 242] width 70 height 15
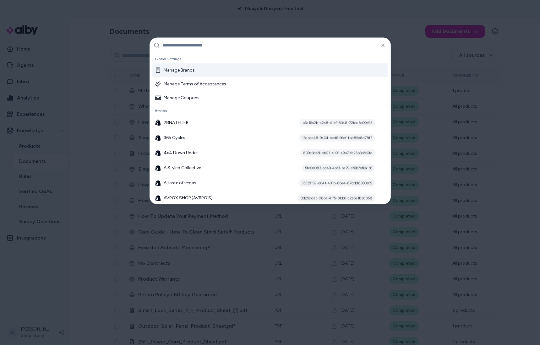
click at [183, 42] on input "text" at bounding box center [275, 45] width 224 height 15
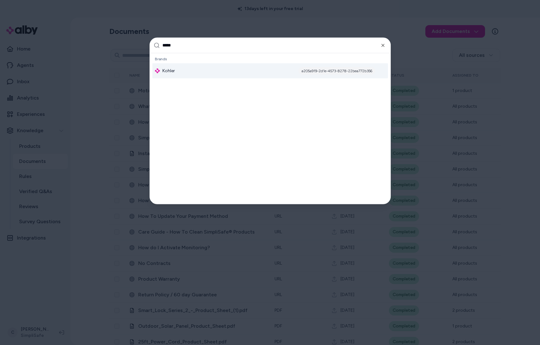
type input "******"
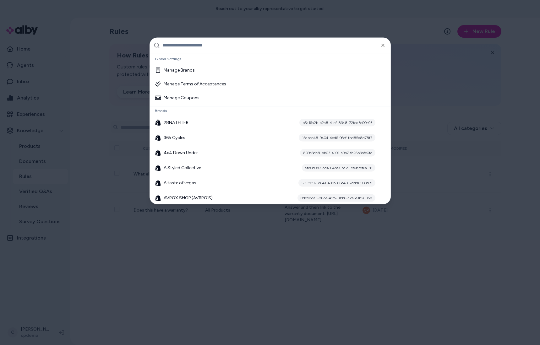
scroll to position [2827, 0]
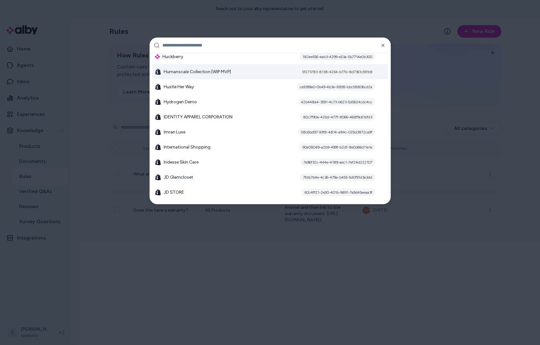
click at [30, 320] on div at bounding box center [270, 172] width 540 height 345
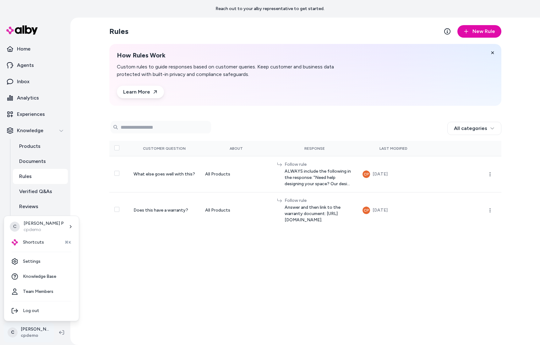
click at [41, 327] on html "Reach out to your alby representative to get started. Home Agents Inbox Analyti…" at bounding box center [270, 172] width 540 height 345
click at [37, 239] on div "Shortcuts ⌘K" at bounding box center [42, 242] width 70 height 15
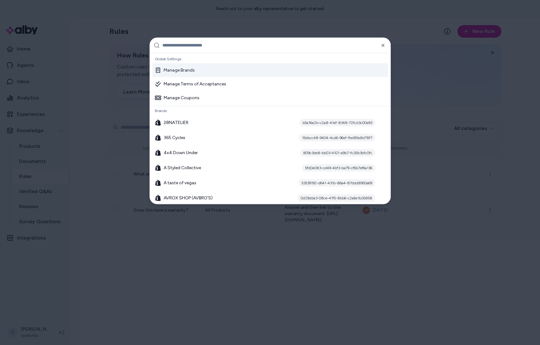
click at [197, 48] on input "text" at bounding box center [275, 45] width 224 height 15
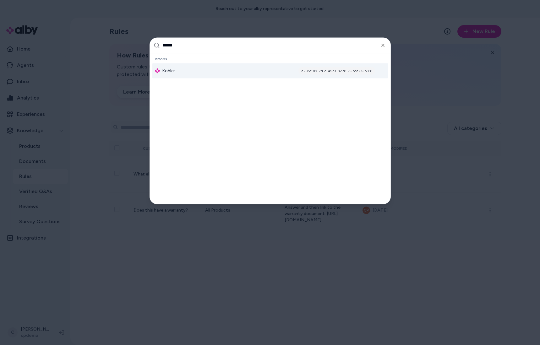
type input "******"
click at [190, 65] on div "Kohler a205a919-2d1e-4573-8278-22bea772b356" at bounding box center [270, 70] width 236 height 15
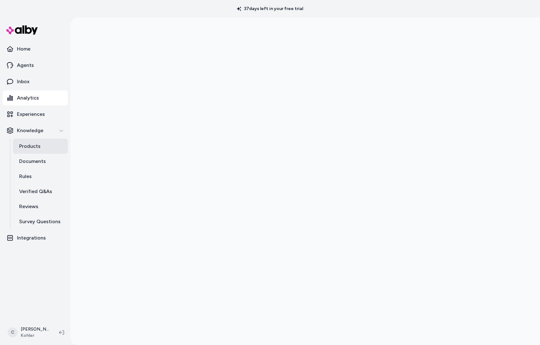
click at [33, 152] on link "Products" at bounding box center [40, 146] width 55 height 15
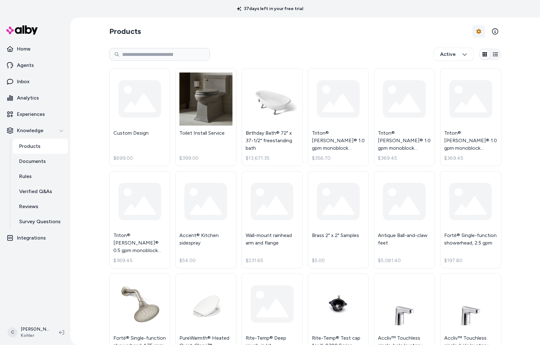
click at [471, 33] on html "37 days left in your free trial Home Agents Inbox Analytics Experiences Knowled…" at bounding box center [270, 172] width 540 height 345
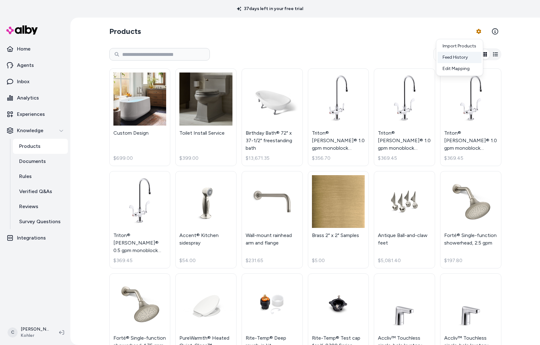
click at [458, 58] on div "Feed History" at bounding box center [460, 57] width 44 height 11
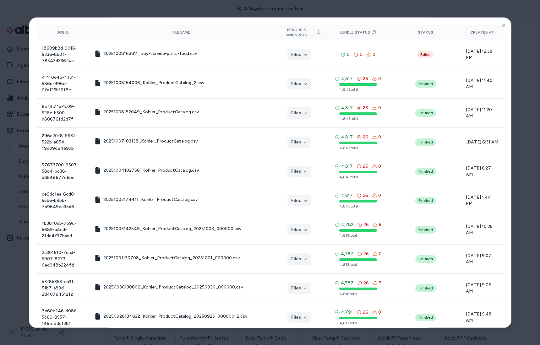
click at [520, 55] on div at bounding box center [270, 172] width 540 height 345
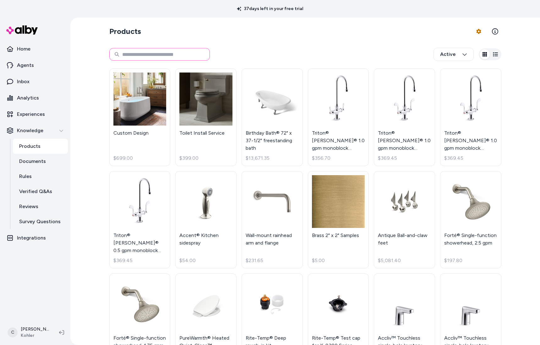
click at [149, 52] on input at bounding box center [159, 54] width 101 height 13
paste input "***"
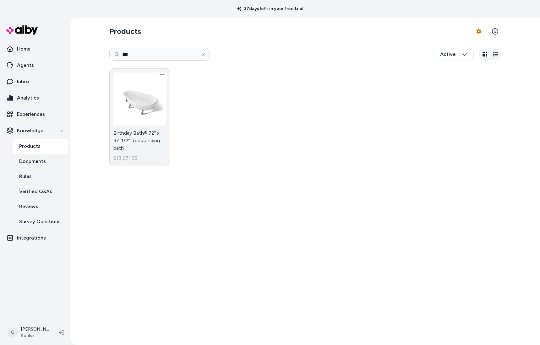
click at [134, 129] on link "Birthday Bath® 72" x 37-1/2" freestanding bath $13,671.35" at bounding box center [139, 118] width 61 height 98
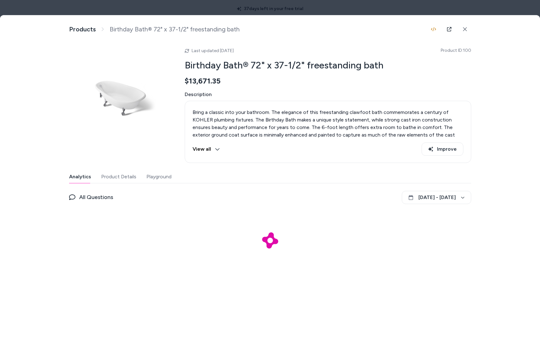
click at [495, 10] on div at bounding box center [270, 172] width 540 height 345
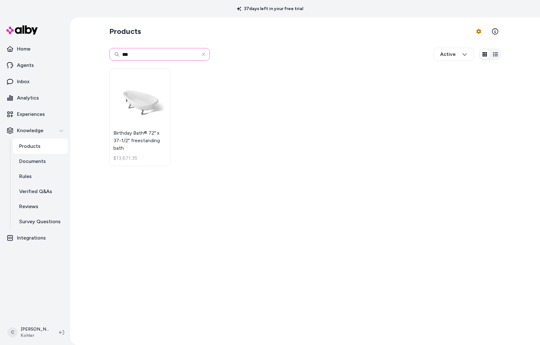
click at [147, 50] on input "***" at bounding box center [159, 54] width 101 height 13
click at [148, 53] on input "***" at bounding box center [159, 54] width 101 height 13
click at [148, 54] on input "***" at bounding box center [159, 54] width 101 height 13
paste input "*******"
type input "**********"
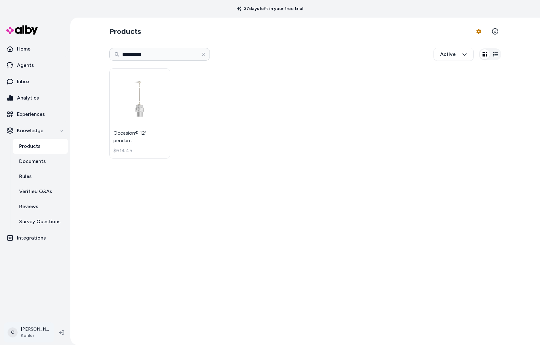
click at [28, 328] on html "**********" at bounding box center [270, 172] width 540 height 345
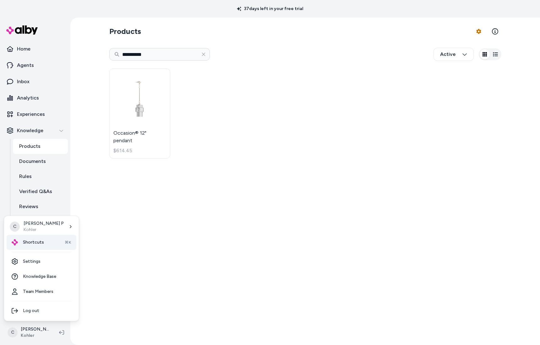
click at [37, 243] on span "Shortcuts" at bounding box center [33, 243] width 21 height 6
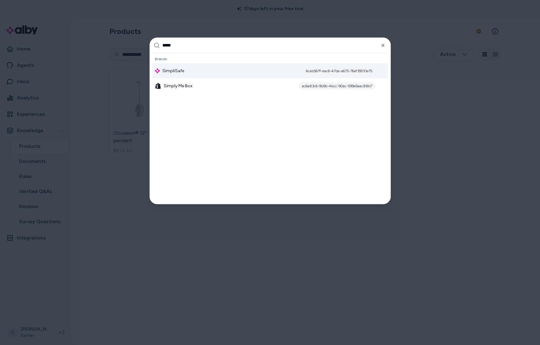
type input "*****"
click at [188, 76] on div "SimpliSafe 6cab567f-eac6-47da-a675-76af39510e75" at bounding box center [270, 70] width 236 height 15
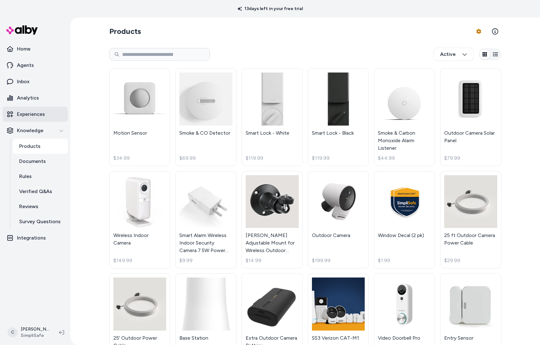
click at [45, 111] on link "Experiences" at bounding box center [35, 114] width 65 height 15
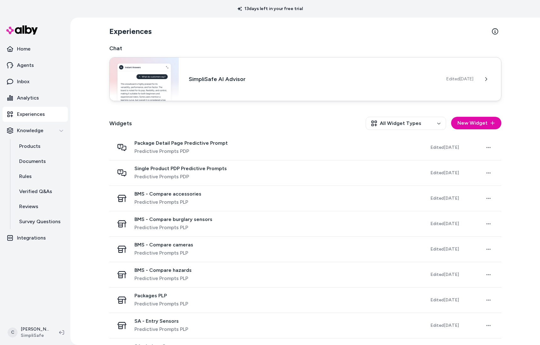
click at [199, 85] on div "SimpliSafe AI Advisor Edited Sep 23, 2025" at bounding box center [305, 79] width 392 height 44
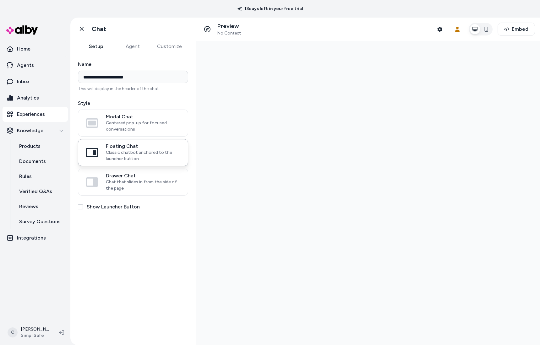
click at [138, 46] on button "Agent" at bounding box center [132, 46] width 36 height 13
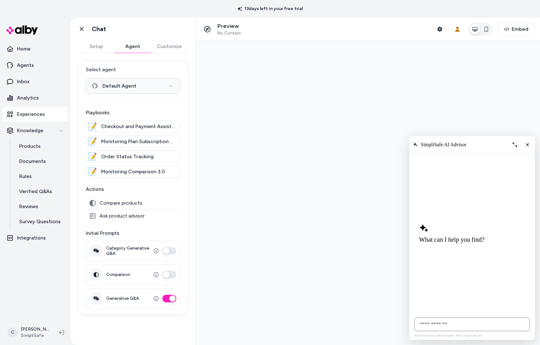
click at [98, 47] on button "Setup" at bounding box center [96, 46] width 36 height 13
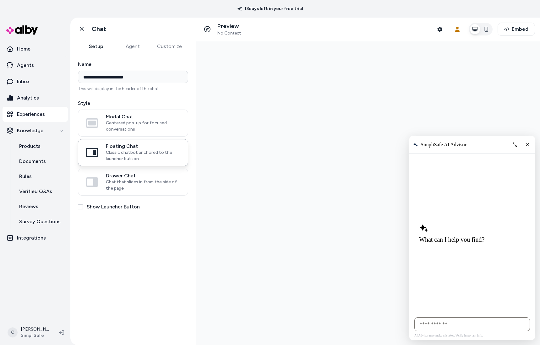
click at [80, 206] on button "Show Launcher Button" at bounding box center [80, 207] width 5 height 5
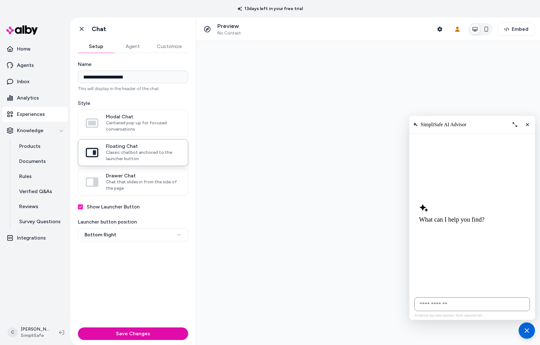
click at [80, 206] on button "Show Launcher Button" at bounding box center [80, 207] width 5 height 5
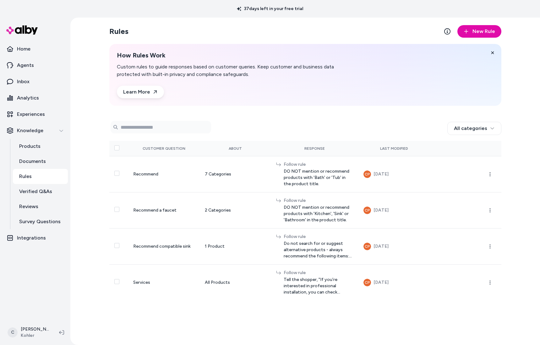
click at [28, 334] on html "37 days left in your free trial Home Agents Inbox Analytics Experiences Knowled…" at bounding box center [270, 172] width 540 height 345
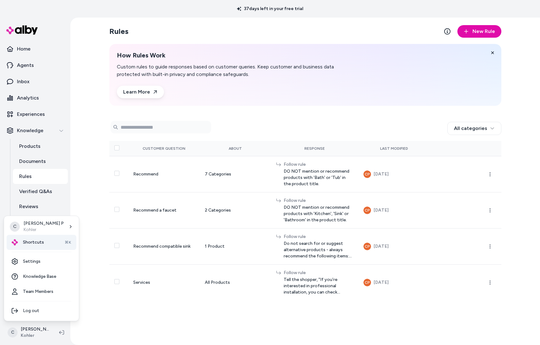
click at [32, 247] on div "Shortcuts ⌘K" at bounding box center [42, 242] width 70 height 15
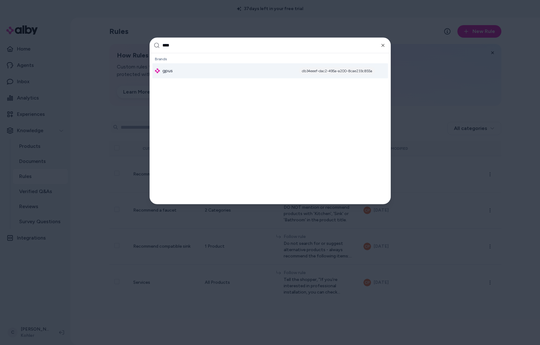
type input "****"
click at [176, 74] on div "gpus db34eeef-dac2-495a-a200-8cae233c855a" at bounding box center [270, 70] width 236 height 15
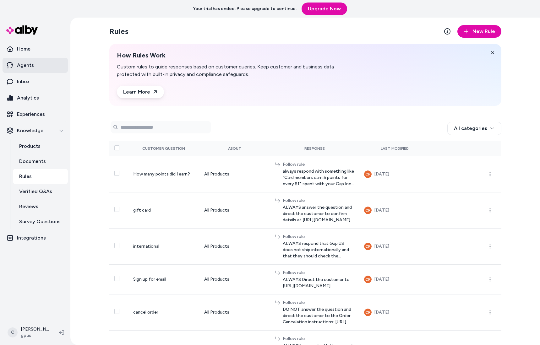
click at [40, 66] on link "Agents" at bounding box center [35, 65] width 65 height 15
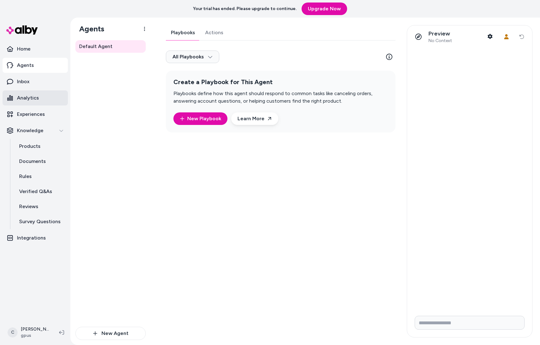
click at [22, 99] on p "Analytics" at bounding box center [28, 98] width 22 height 8
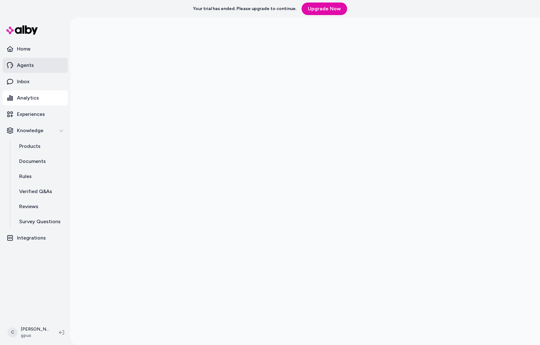
click at [27, 65] on p "Agents" at bounding box center [25, 66] width 17 height 8
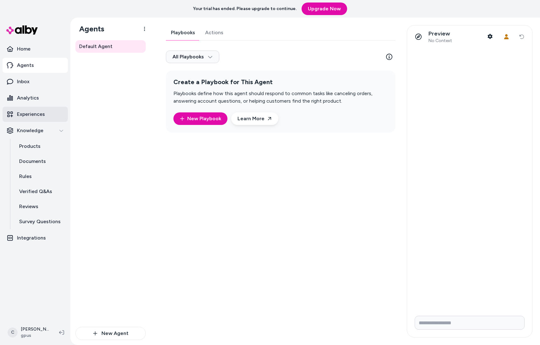
click at [22, 119] on link "Experiences" at bounding box center [35, 114] width 65 height 15
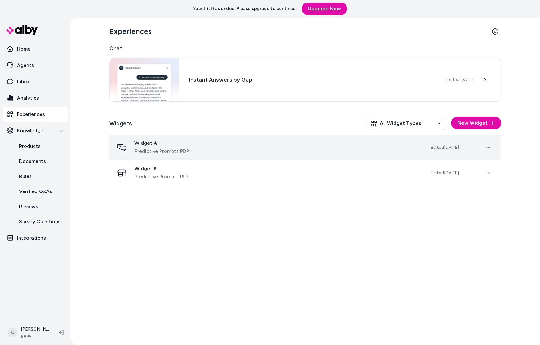
click at [177, 144] on span "Widget A" at bounding box center [162, 143] width 55 height 6
